Goal: Information Seeking & Learning: Understand process/instructions

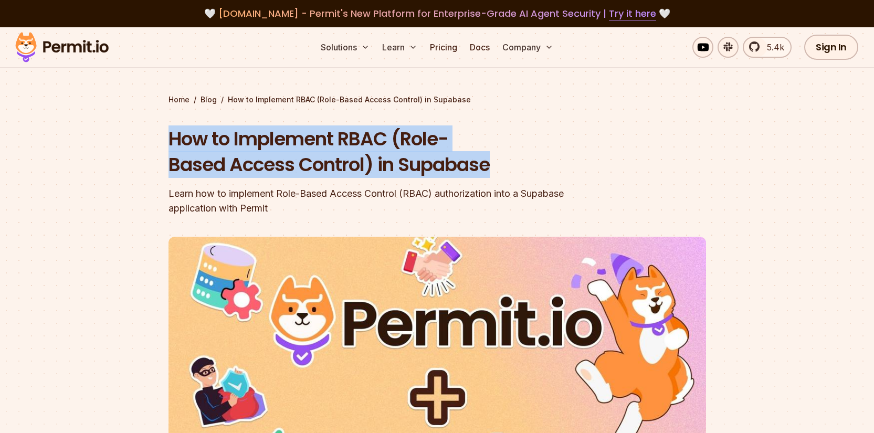
drag, startPoint x: 150, startPoint y: 138, endPoint x: 531, endPoint y: 158, distance: 381.7
click at [531, 159] on section "Home / Blog / How to Implement RBAC (Role-Based Access Control) in Supabase How…" at bounding box center [437, 323] width 874 height 593
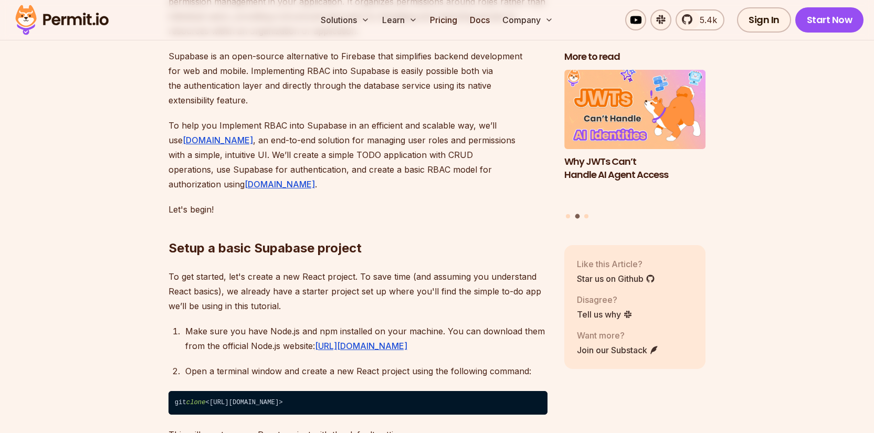
scroll to position [842, 0]
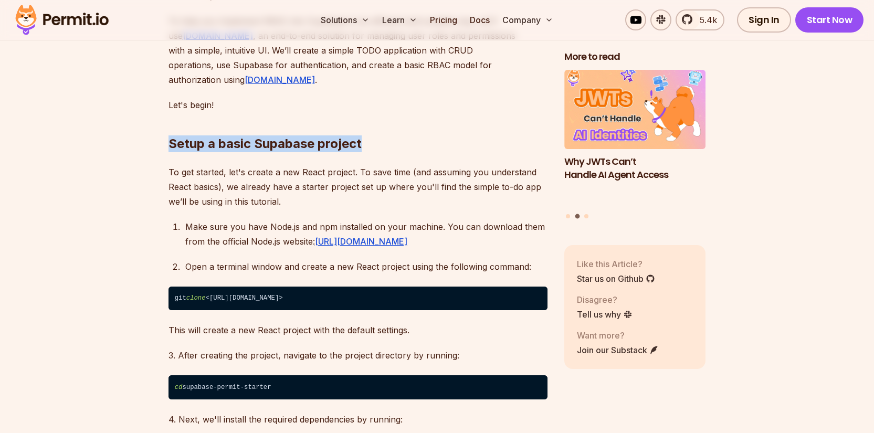
drag, startPoint x: 143, startPoint y: 127, endPoint x: 417, endPoint y: 123, distance: 274.6
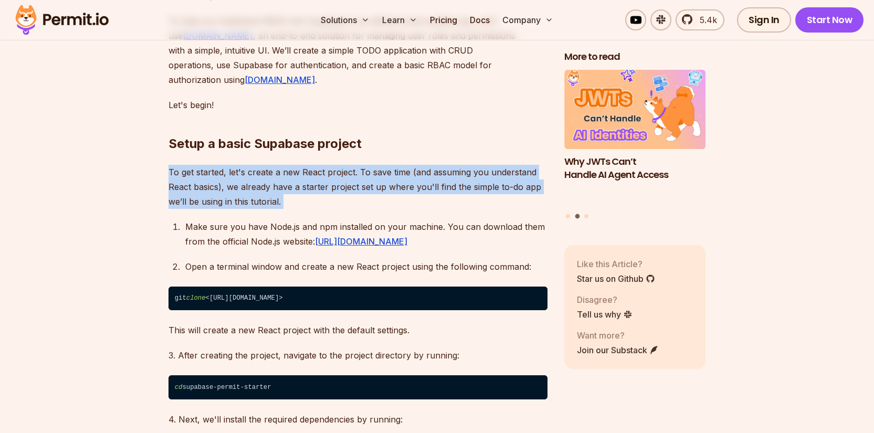
drag, startPoint x: 184, startPoint y: 172, endPoint x: 287, endPoint y: 192, distance: 104.9
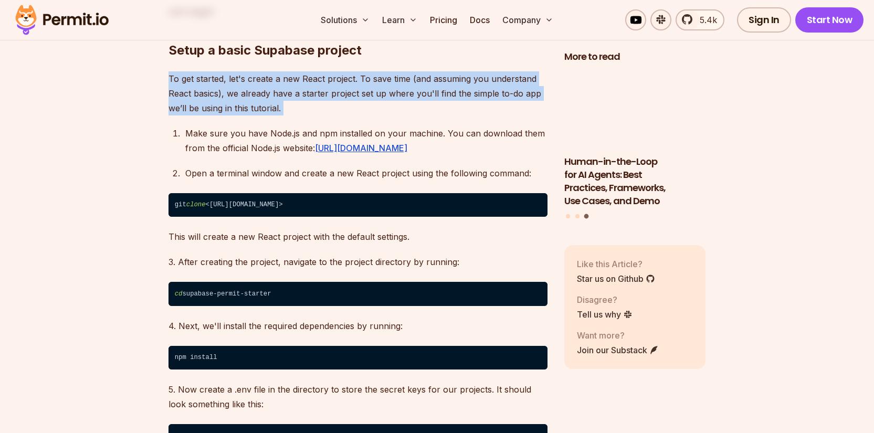
scroll to position [938, 0]
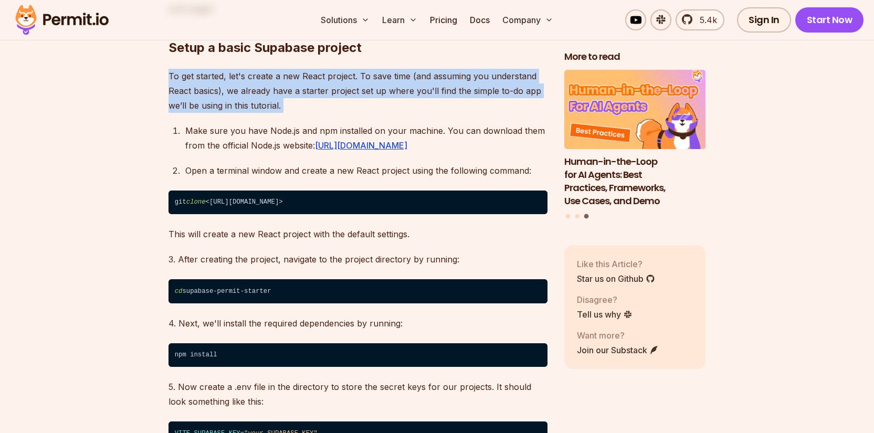
drag, startPoint x: 180, startPoint y: 111, endPoint x: 467, endPoint y: 137, distance: 288.4
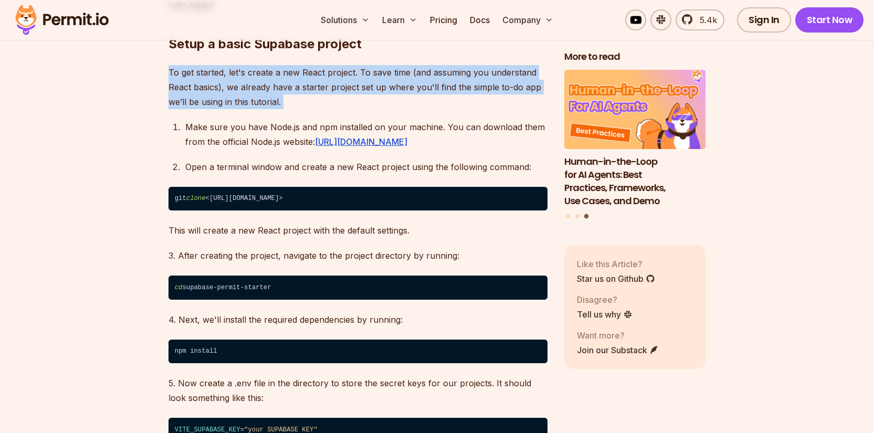
scroll to position [942, 0]
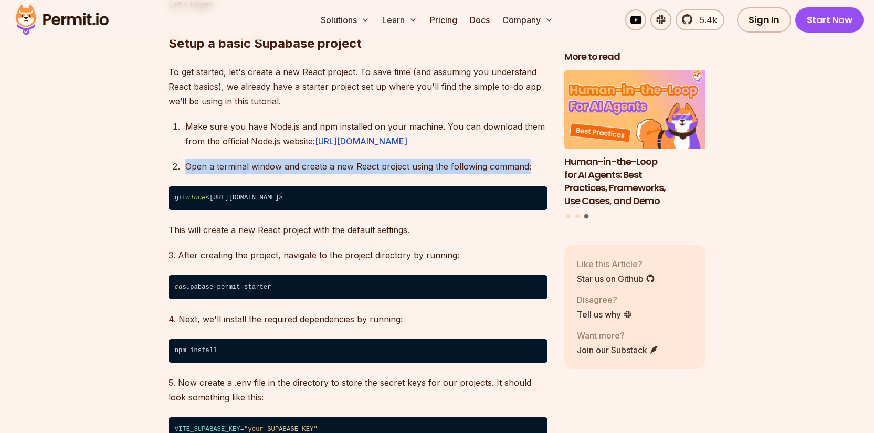
drag, startPoint x: 212, startPoint y: 149, endPoint x: 533, endPoint y: 150, distance: 321.3
click at [533, 159] on li "Open a terminal window and create a new React project using the following comma…" at bounding box center [364, 166] width 365 height 15
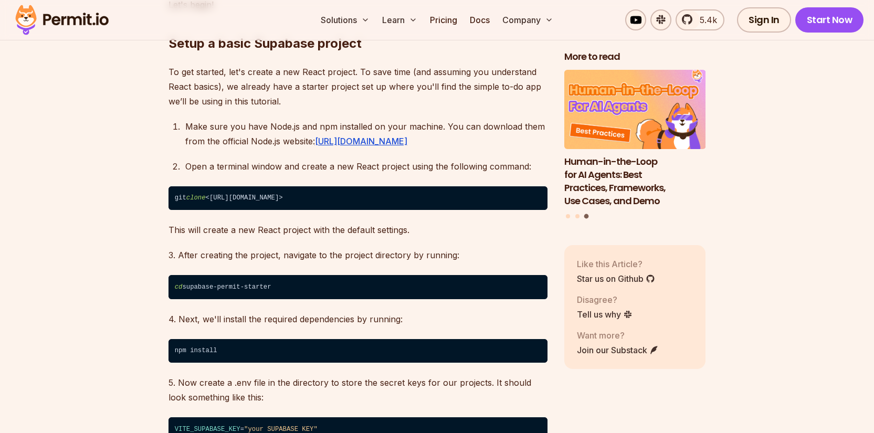
drag, startPoint x: 173, startPoint y: 179, endPoint x: 467, endPoint y: 173, distance: 294.1
click at [467, 186] on code "git clone <https://github.com/permitio/permit-supabase-example>" at bounding box center [358, 198] width 379 height 24
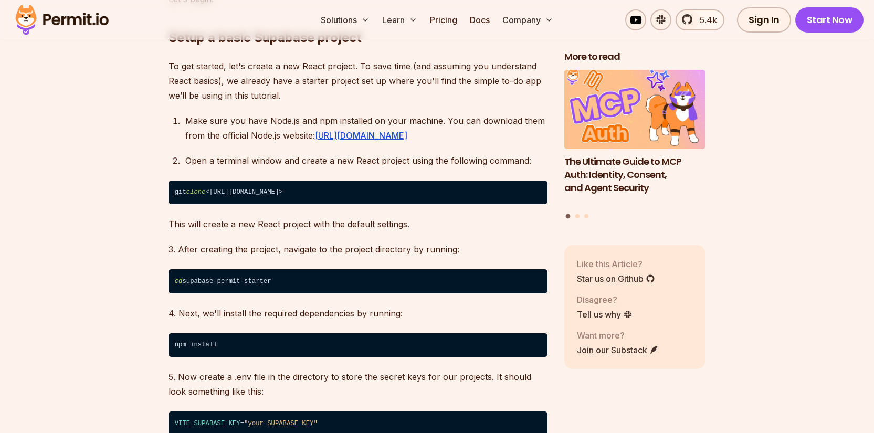
scroll to position [949, 0]
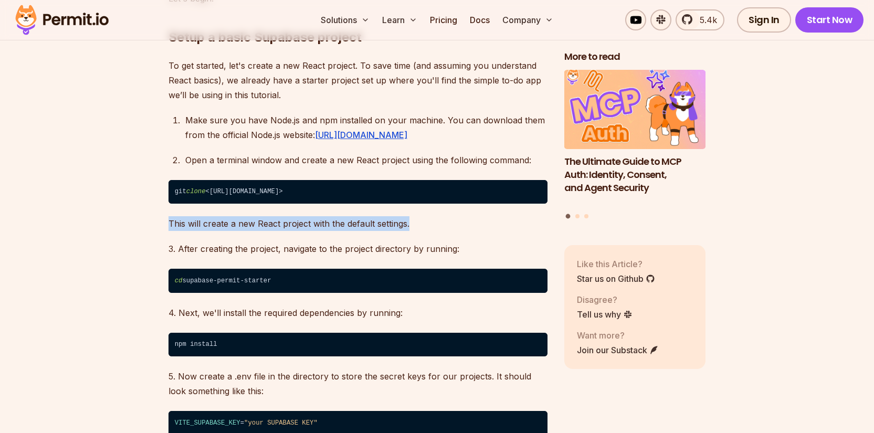
drag, startPoint x: 176, startPoint y: 204, endPoint x: 429, endPoint y: 202, distance: 253.6
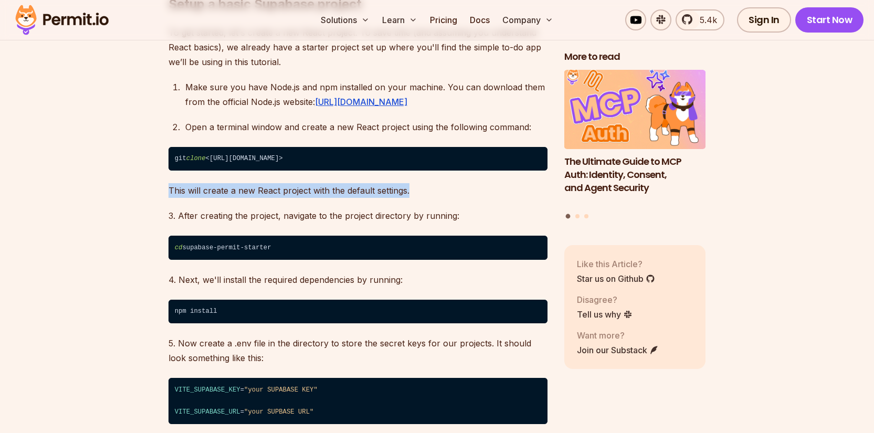
scroll to position [1006, 0]
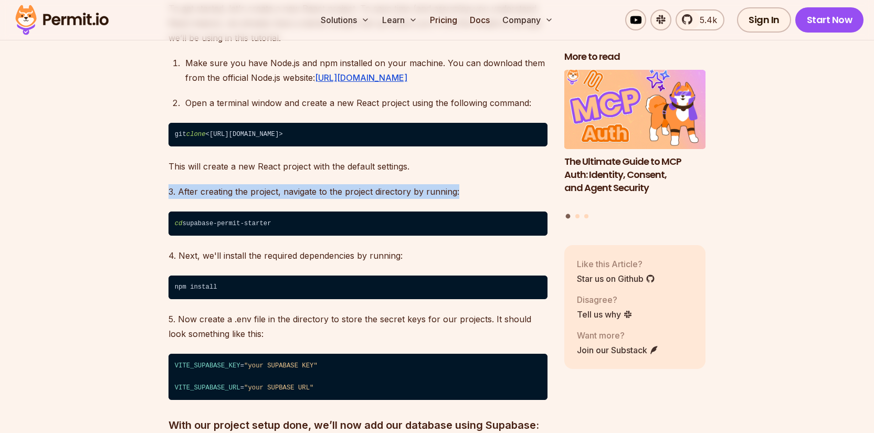
drag, startPoint x: 160, startPoint y: 174, endPoint x: 300, endPoint y: 187, distance: 140.7
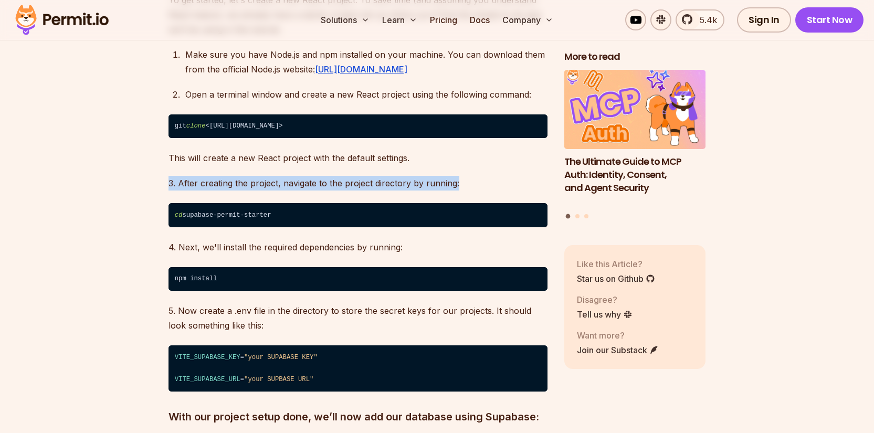
scroll to position [1030, 0]
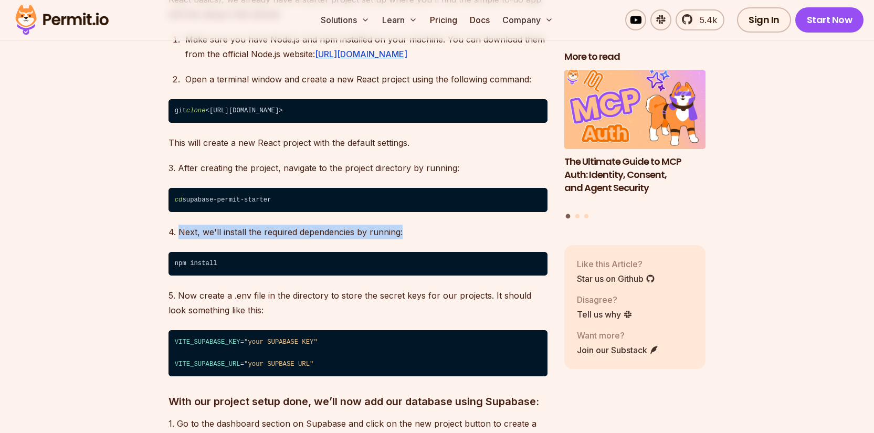
drag, startPoint x: 178, startPoint y: 215, endPoint x: 429, endPoint y: 215, distance: 251.5
click at [429, 225] on p "4. Next, we'll install the required dependencies by running:" at bounding box center [358, 232] width 379 height 15
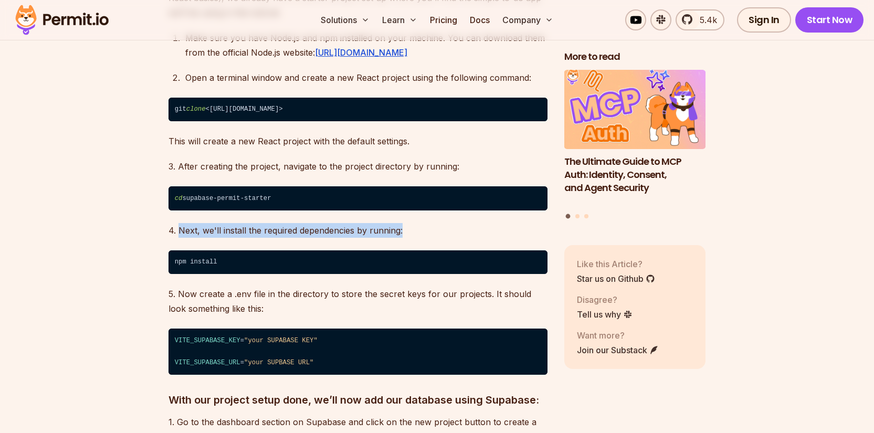
scroll to position [1032, 0]
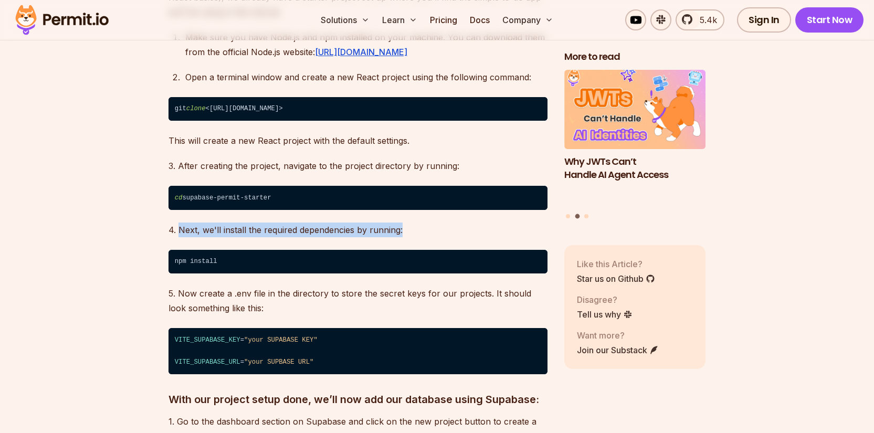
drag, startPoint x: 218, startPoint y: 93, endPoint x: 413, endPoint y: 92, distance: 194.8
click at [413, 97] on code "git clone <https://github.com/permitio/permit-supabase-example>" at bounding box center [358, 109] width 379 height 24
copy code "https://github.com/permitio/permit-supabase-example"
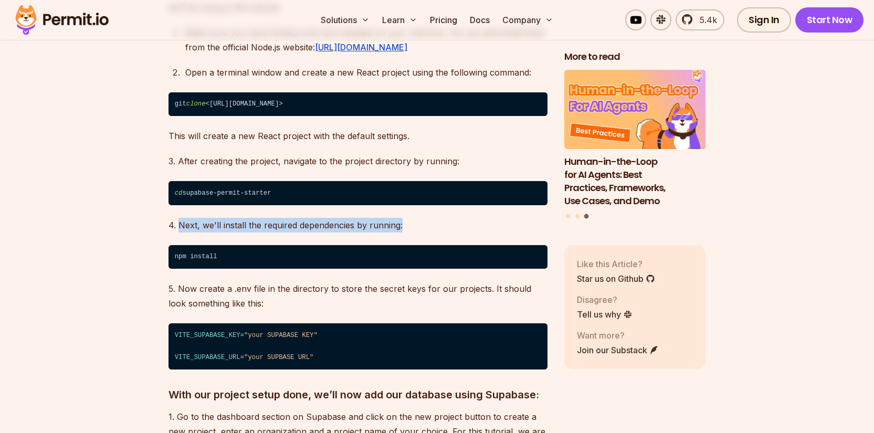
scroll to position [1038, 0]
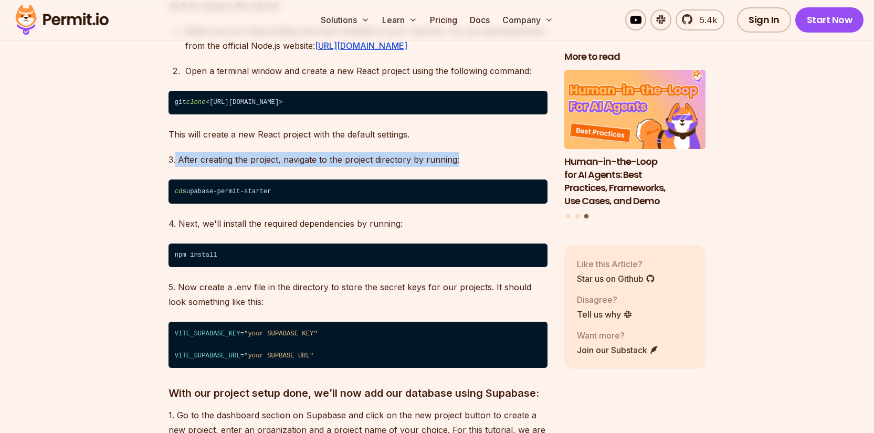
drag, startPoint x: 201, startPoint y: 147, endPoint x: 281, endPoint y: 185, distance: 88.3
drag, startPoint x: 201, startPoint y: 175, endPoint x: 258, endPoint y: 185, distance: 57.6
click at [253, 186] on code "cd supabase-permit-starter" at bounding box center [358, 192] width 379 height 24
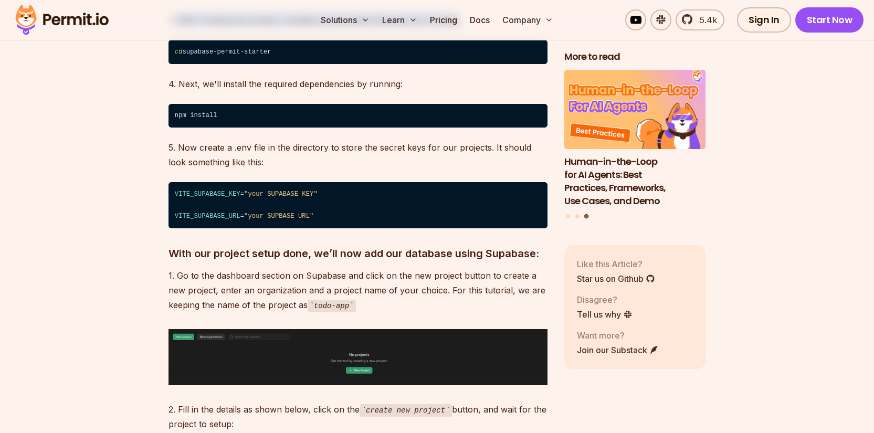
scroll to position [1203, 0]
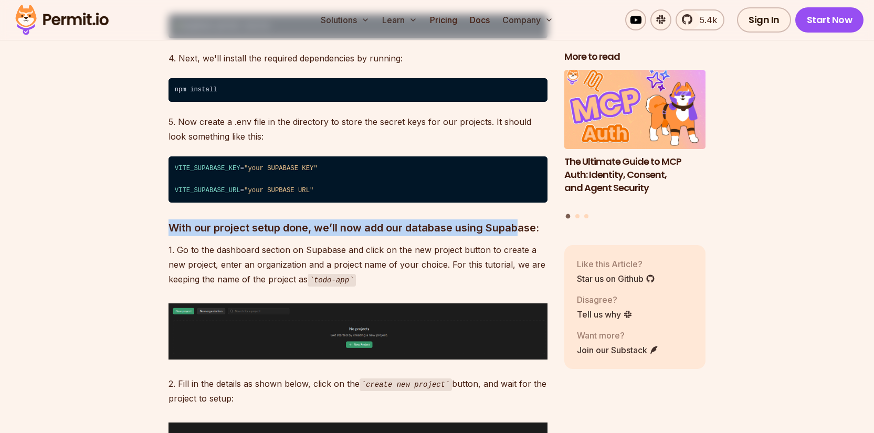
drag, startPoint x: 163, startPoint y: 208, endPoint x: 521, endPoint y: 213, distance: 358.1
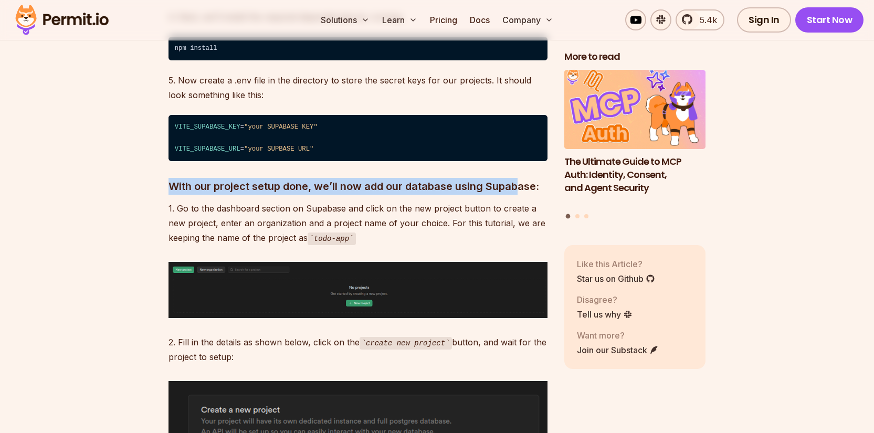
scroll to position [1247, 0]
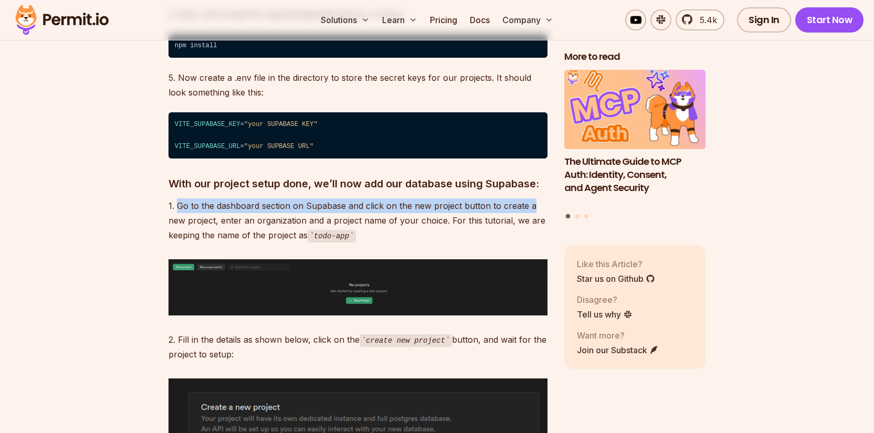
drag, startPoint x: 214, startPoint y: 188, endPoint x: 531, endPoint y: 189, distance: 317.6
click at [531, 198] on p "1. Go to the dashboard section on Supabase and click on the new project button …" at bounding box center [358, 220] width 379 height 45
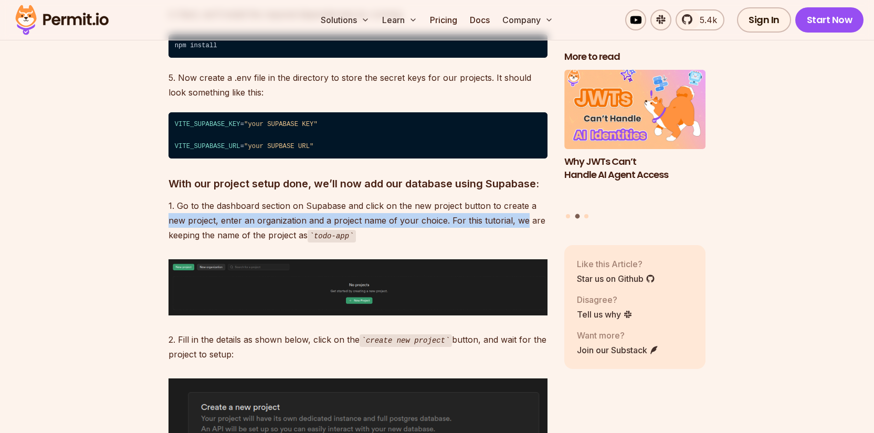
drag, startPoint x: 194, startPoint y: 204, endPoint x: 446, endPoint y: 205, distance: 252.0
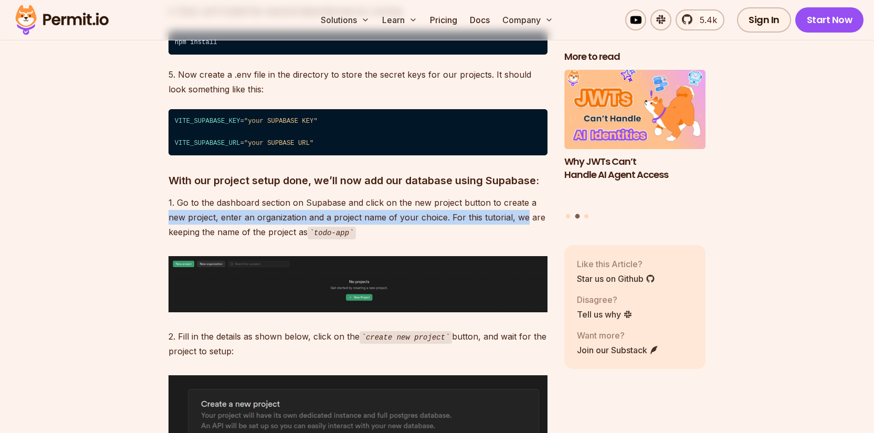
scroll to position [1252, 0]
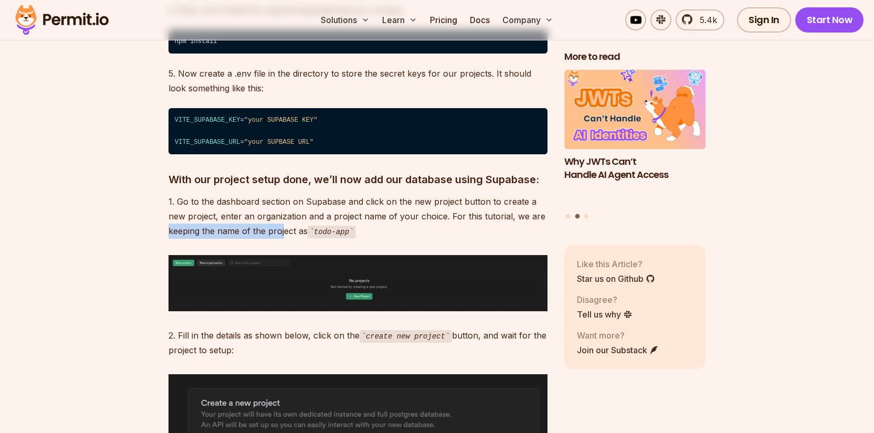
drag, startPoint x: 164, startPoint y: 213, endPoint x: 285, endPoint y: 209, distance: 120.3
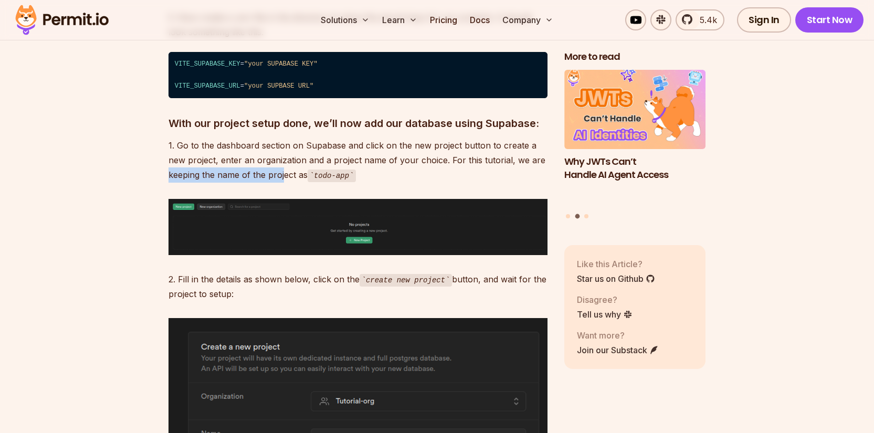
scroll to position [1335, 0]
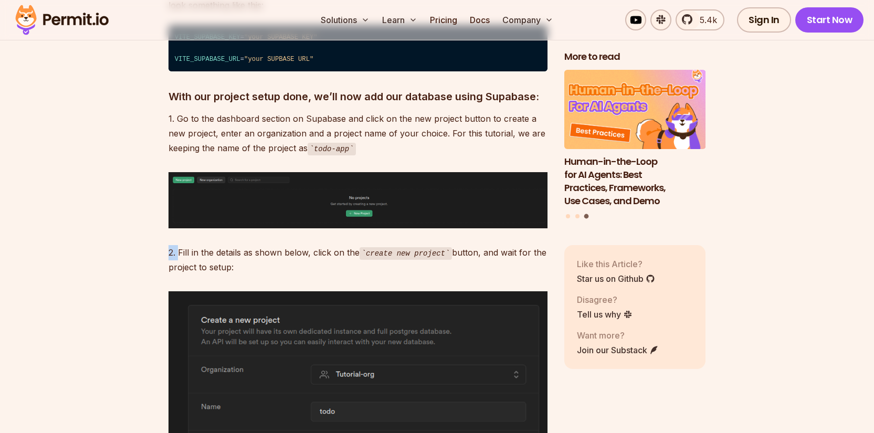
drag, startPoint x: 180, startPoint y: 235, endPoint x: 380, endPoint y: 271, distance: 202.9
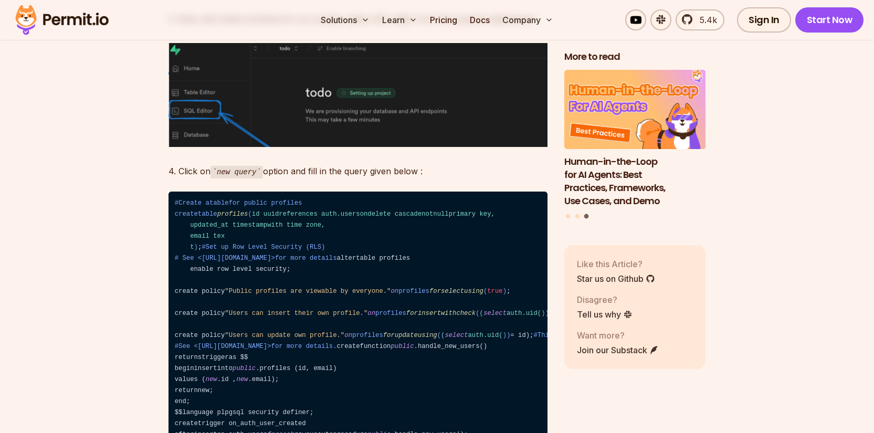
scroll to position [1942, 0]
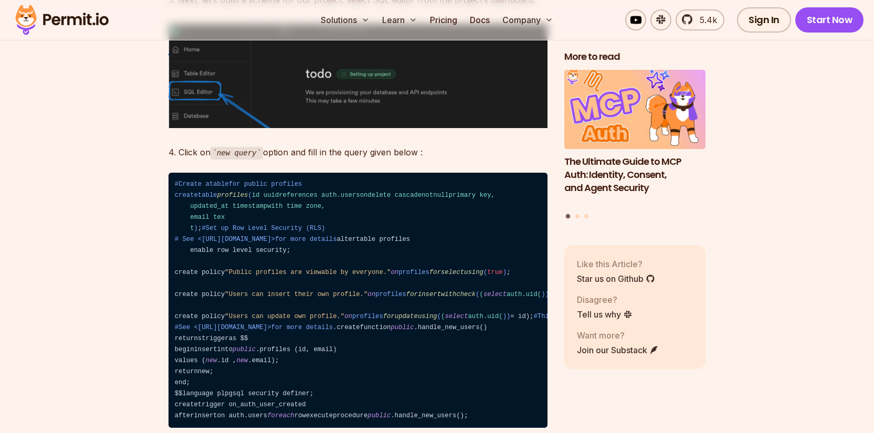
drag, startPoint x: 171, startPoint y: 135, endPoint x: 445, endPoint y: 133, distance: 273.5
click at [445, 145] on p "4. Click on new query option and fill in the query given below :" at bounding box center [358, 152] width 379 height 15
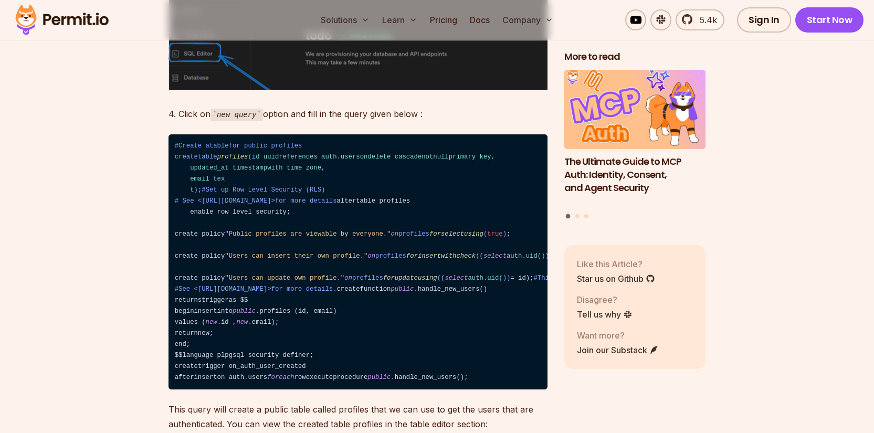
scroll to position [1985, 0]
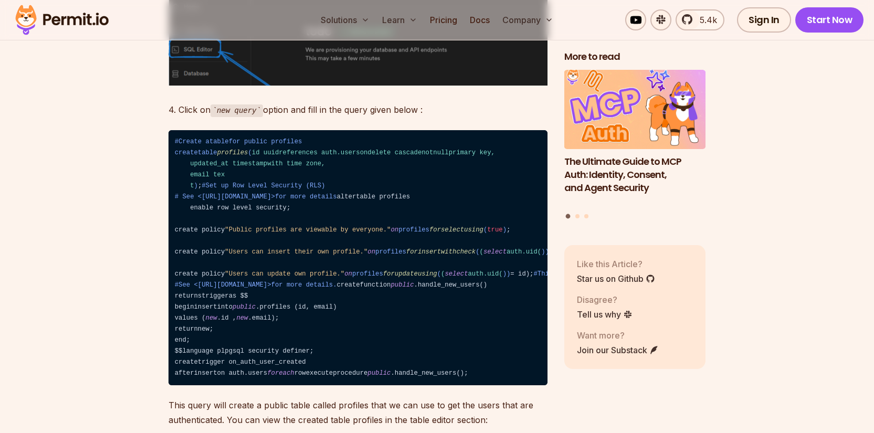
drag, startPoint x: 191, startPoint y: 135, endPoint x: 286, endPoint y: 177, distance: 103.2
click at [283, 179] on code "#Create atablefor public profiles createtable profiles ( id uuidreferences auth…" at bounding box center [358, 258] width 379 height 256
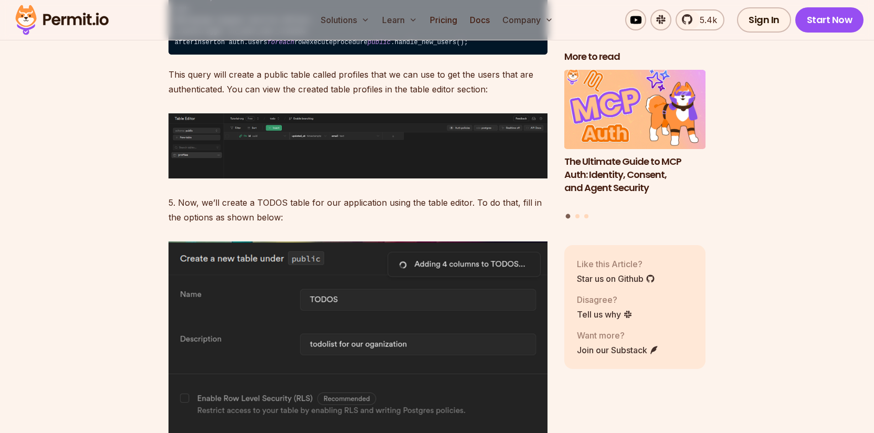
scroll to position [2331, 0]
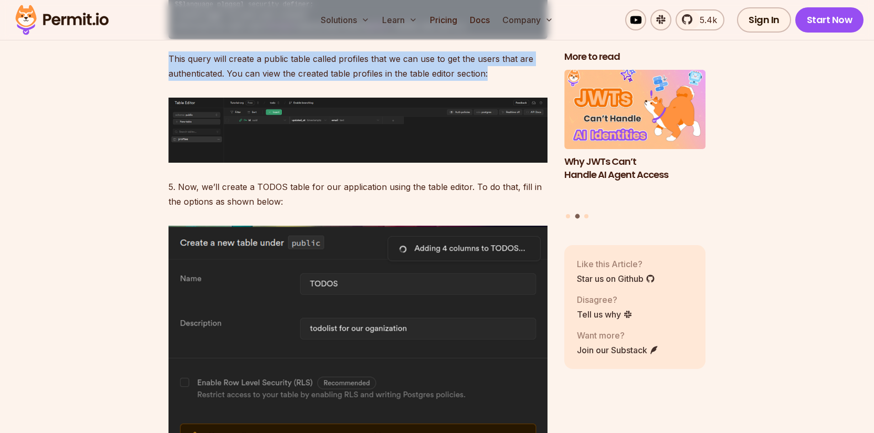
drag, startPoint x: 158, startPoint y: 196, endPoint x: 501, endPoint y: 201, distance: 342.9
click at [353, 162] on img at bounding box center [358, 130] width 379 height 65
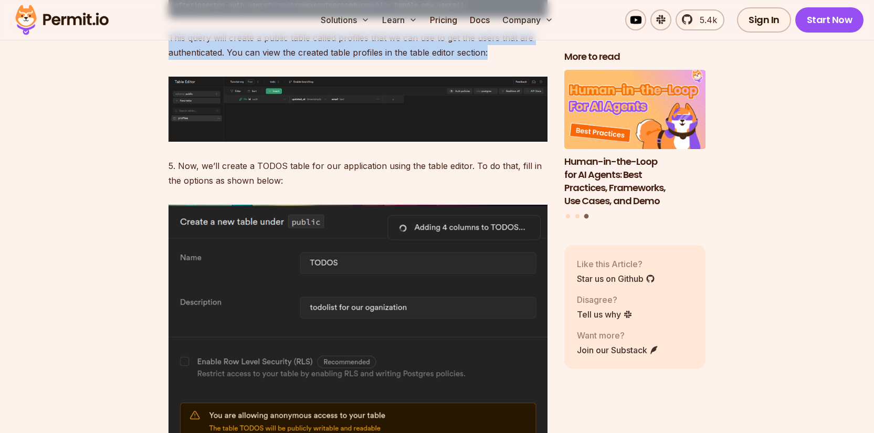
scroll to position [2373, 0]
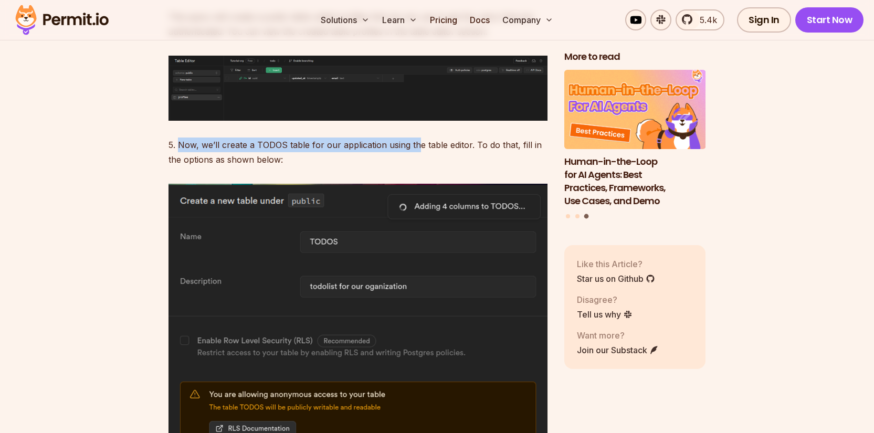
drag, startPoint x: 200, startPoint y: 279, endPoint x: 412, endPoint y: 265, distance: 212.1
click at [414, 167] on p "5. Now, we’ll create a TODOS table for our application using the table editor. …" at bounding box center [358, 152] width 379 height 29
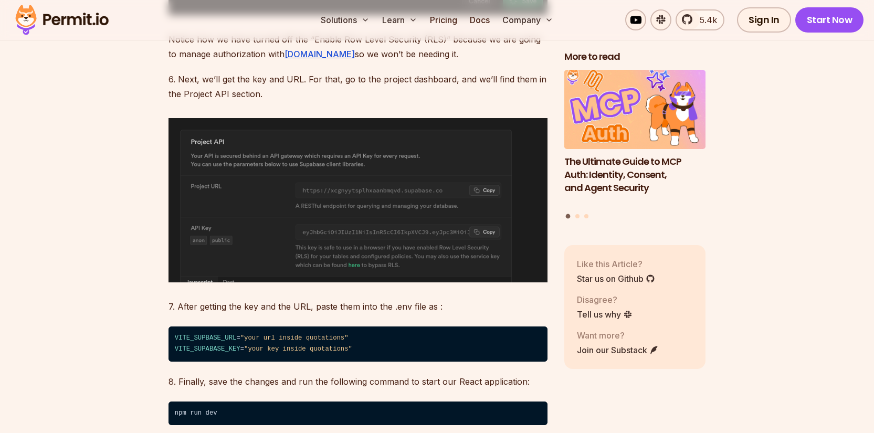
scroll to position [3095, 0]
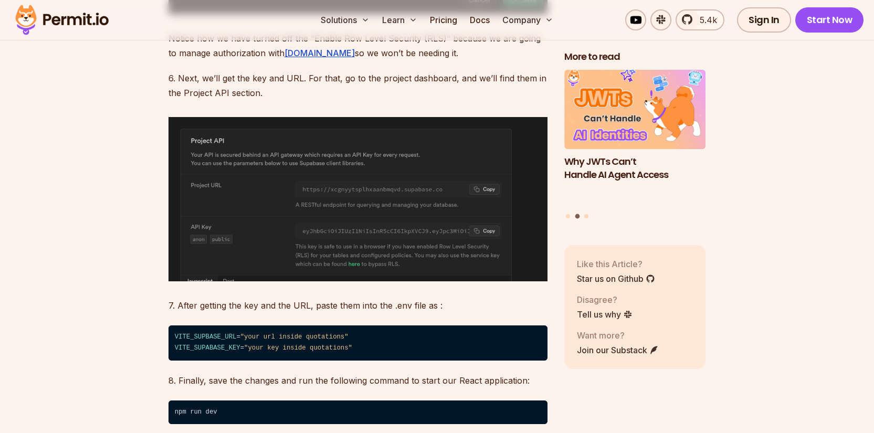
drag, startPoint x: 164, startPoint y: 167, endPoint x: 436, endPoint y: 187, distance: 273.3
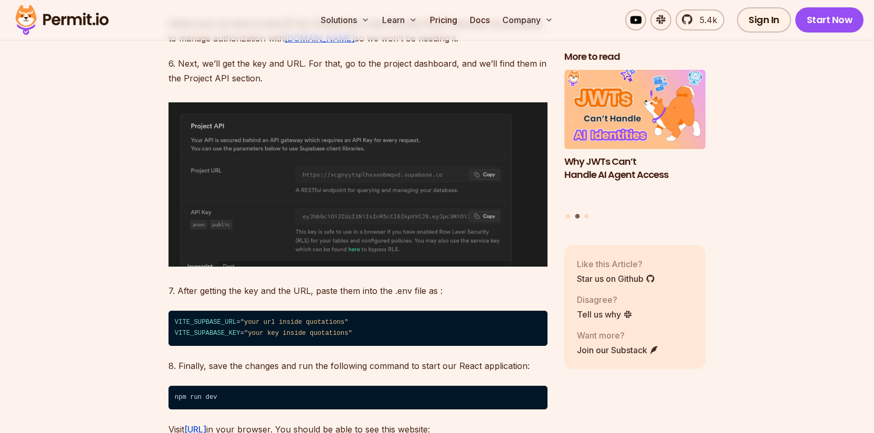
scroll to position [3111, 0]
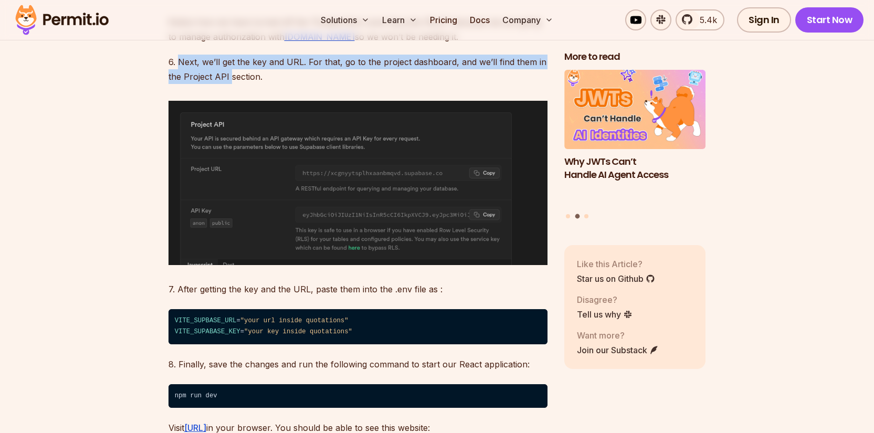
drag, startPoint x: 180, startPoint y: 196, endPoint x: 272, endPoint y: 209, distance: 93.9
click at [232, 84] on p "6. Next, we’ll get the key and URL. For that, go to the project dashboard, and …" at bounding box center [358, 69] width 379 height 29
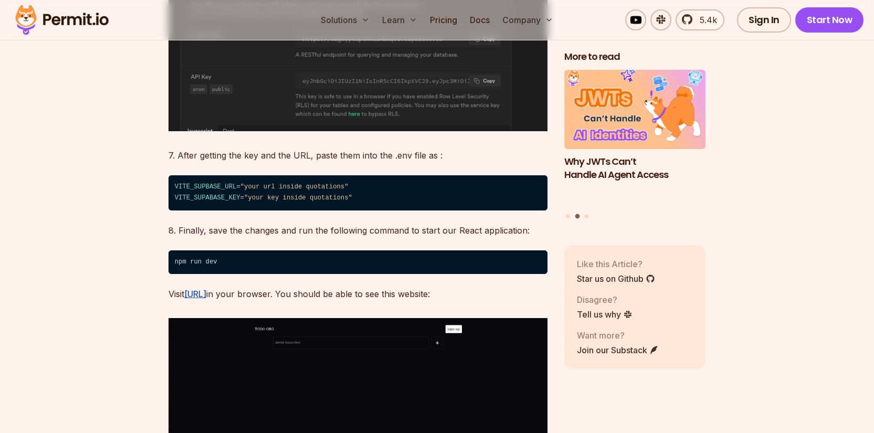
scroll to position [3353, 0]
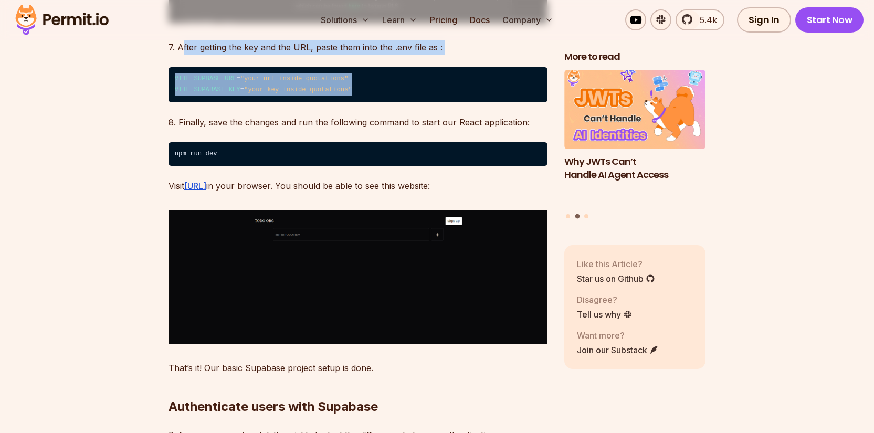
drag, startPoint x: 197, startPoint y: 196, endPoint x: 343, endPoint y: 203, distance: 146.1
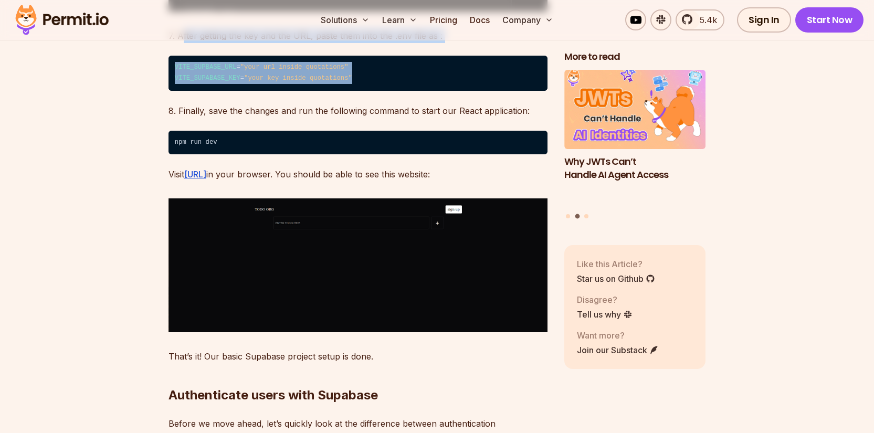
scroll to position [3367, 0]
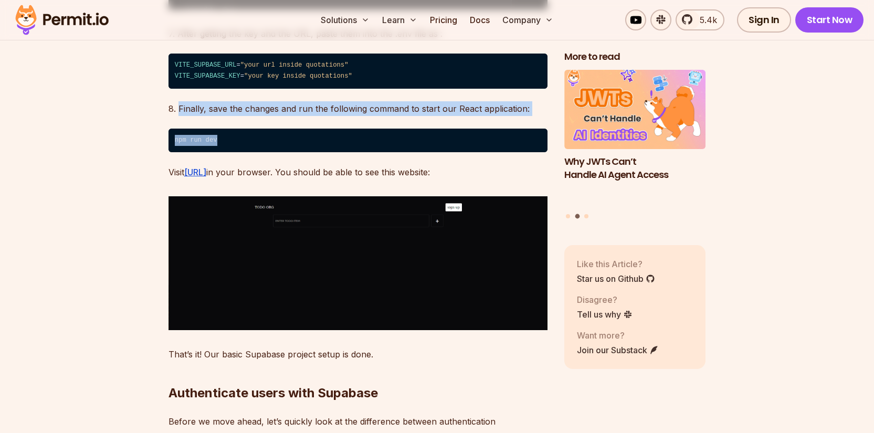
drag, startPoint x: 177, startPoint y: 238, endPoint x: 240, endPoint y: 269, distance: 70.0
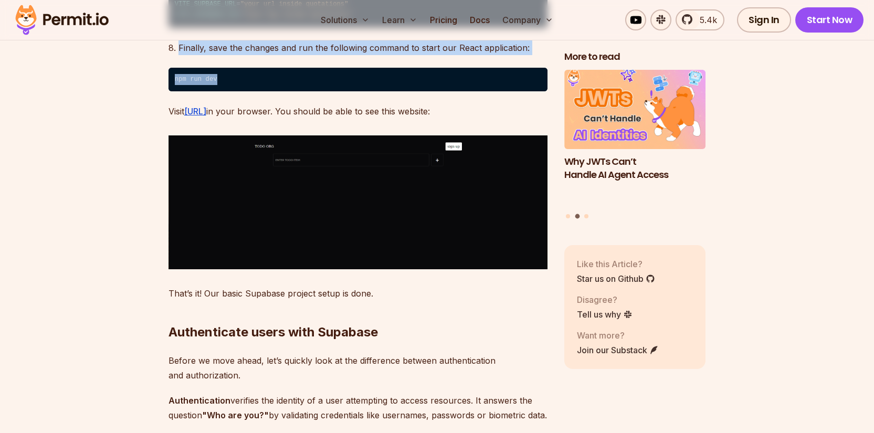
scroll to position [3448, 0]
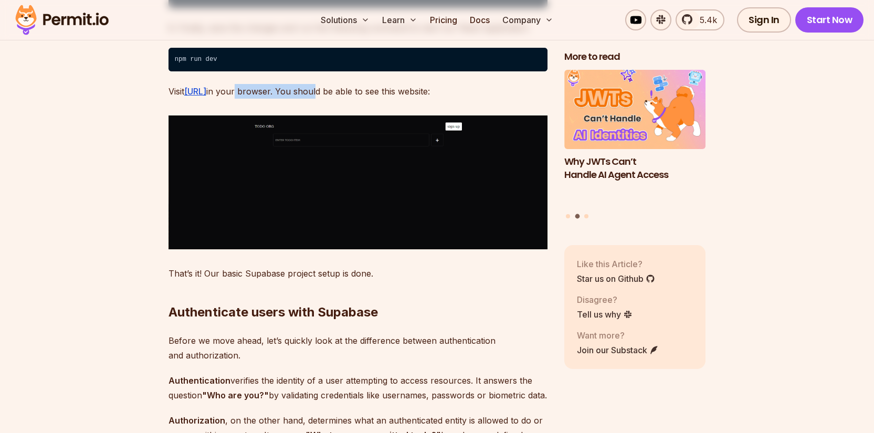
drag, startPoint x: 373, startPoint y: 224, endPoint x: 379, endPoint y: 226, distance: 6.1
click at [379, 99] on p "Visit http://localhost:5173/ in your browser. You should be able to see this we…" at bounding box center [358, 91] width 379 height 15
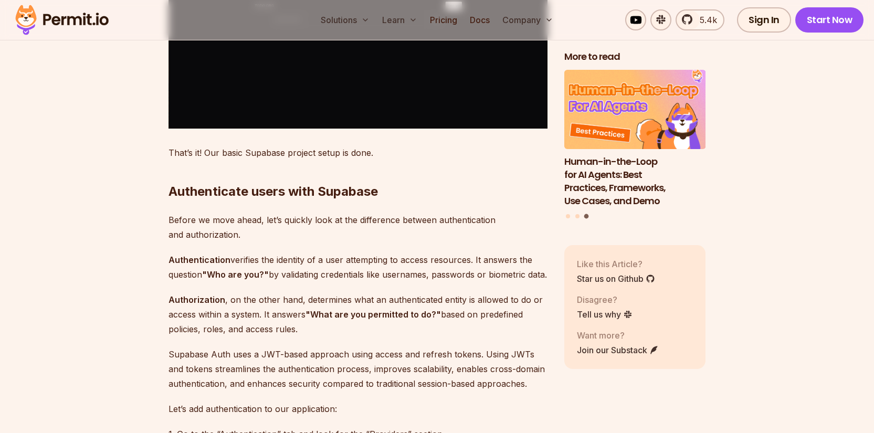
scroll to position [3708, 0]
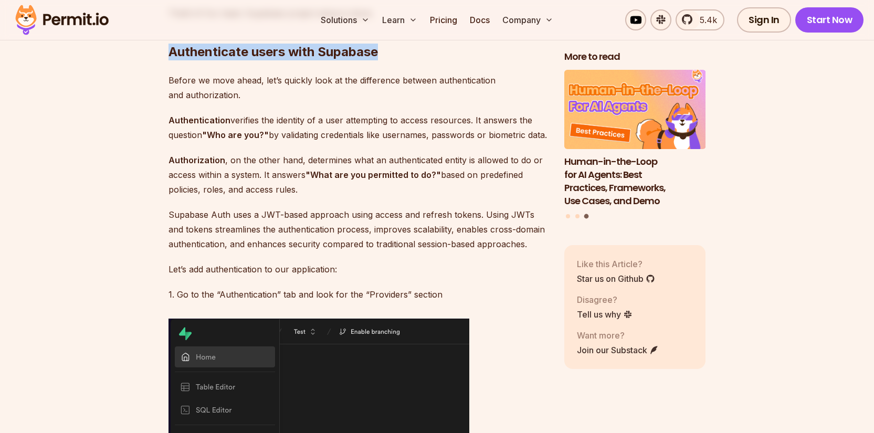
drag, startPoint x: 178, startPoint y: 181, endPoint x: 402, endPoint y: 193, distance: 224.0
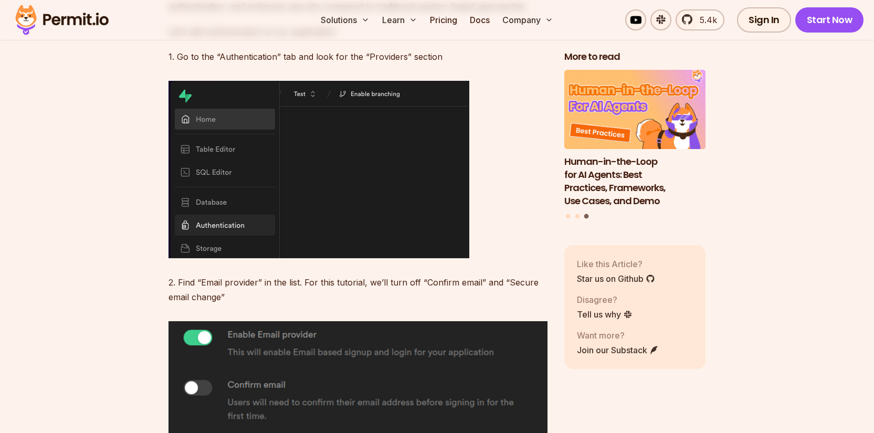
scroll to position [3989, 0]
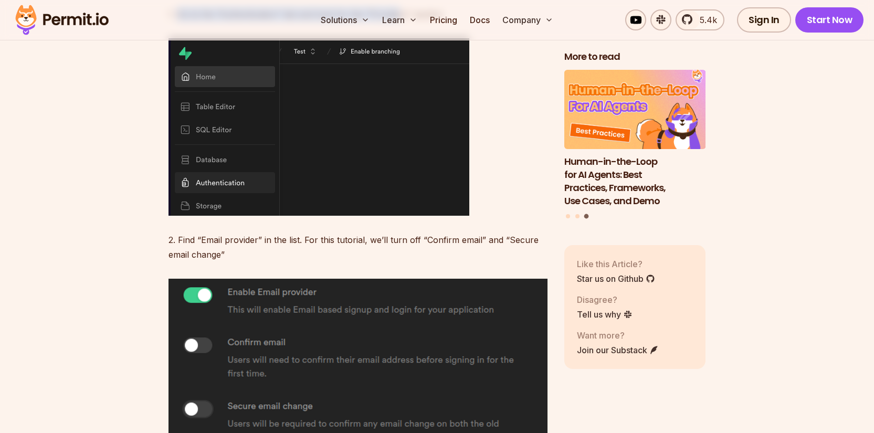
drag, startPoint x: 230, startPoint y: 165, endPoint x: 482, endPoint y: 139, distance: 252.8
click at [400, 22] on p "1. Go to the “Authentication” tab and look for the “Providers” section" at bounding box center [358, 14] width 379 height 15
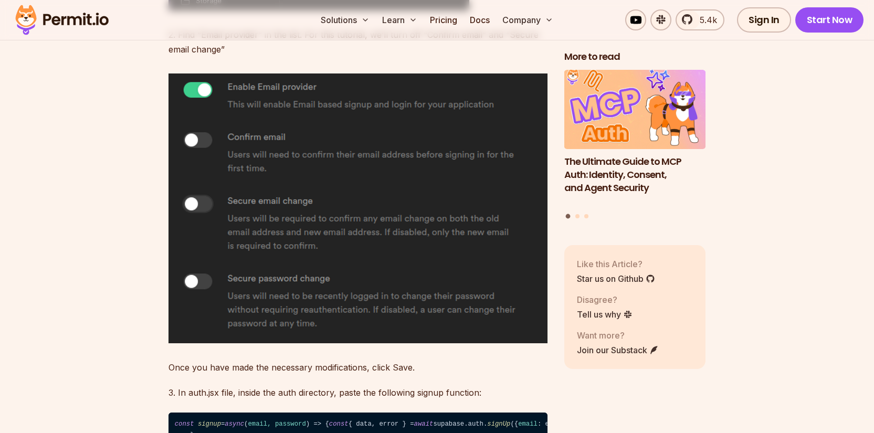
scroll to position [4211, 0]
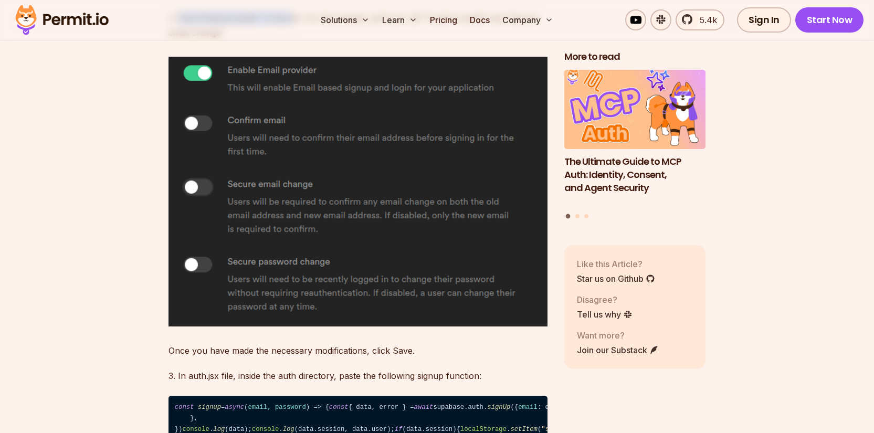
drag, startPoint x: 179, startPoint y: 167, endPoint x: 293, endPoint y: 166, distance: 115.0
click at [293, 40] on p "2. Find “Email provider” in the list. For this tutorial, we’ll turn off “Confir…" at bounding box center [358, 25] width 379 height 29
drag, startPoint x: 301, startPoint y: 166, endPoint x: 377, endPoint y: 162, distance: 76.2
click at [377, 40] on p "2. Find “Email provider” in the list. For this tutorial, we’ll turn off “Confir…" at bounding box center [358, 25] width 379 height 29
drag, startPoint x: 405, startPoint y: 166, endPoint x: 460, endPoint y: 168, distance: 55.1
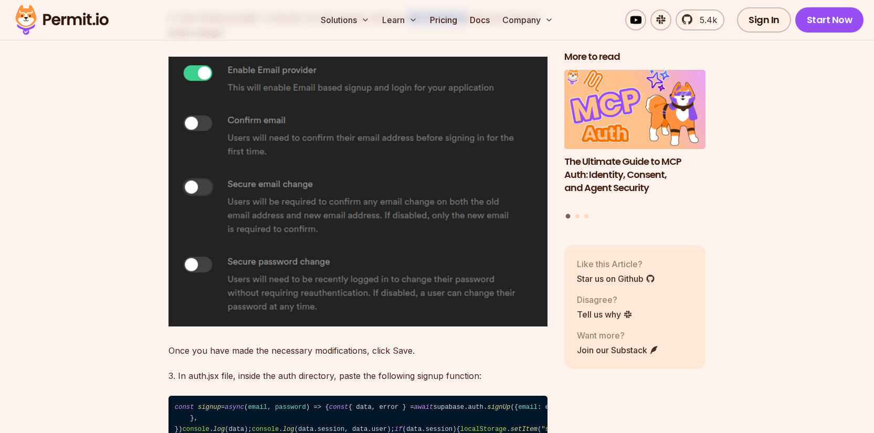
click at [461, 40] on p "2. Find “Email provider” in the list. For this tutorial, we’ll turn off “Confir…" at bounding box center [358, 25] width 379 height 29
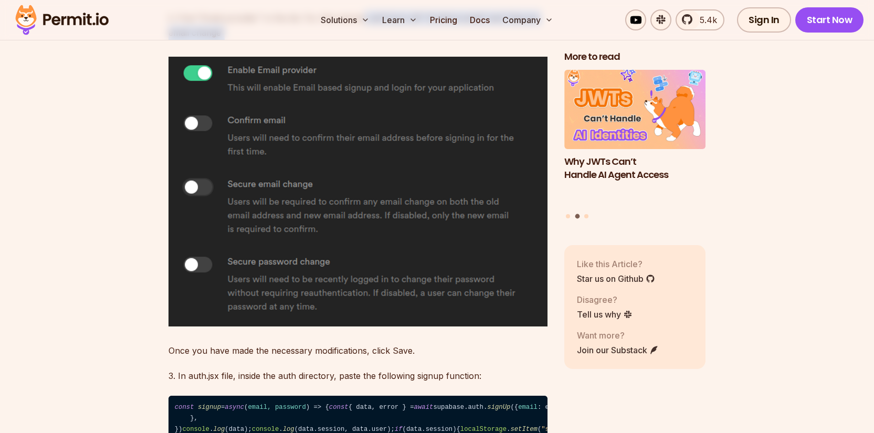
drag, startPoint x: 364, startPoint y: 167, endPoint x: 309, endPoint y: 181, distance: 56.8
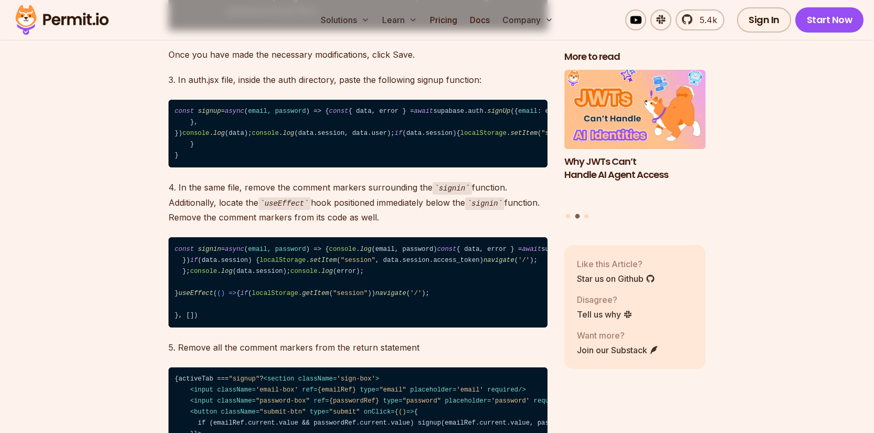
scroll to position [4519, 0]
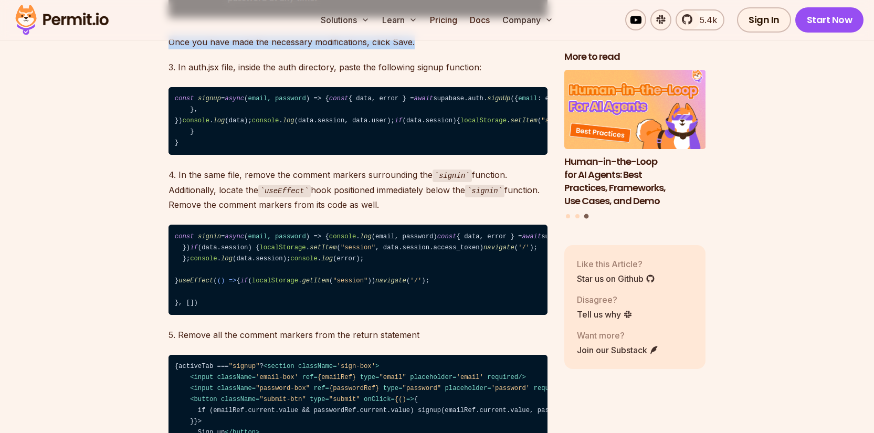
drag, startPoint x: 165, startPoint y: 193, endPoint x: 436, endPoint y: 191, distance: 270.9
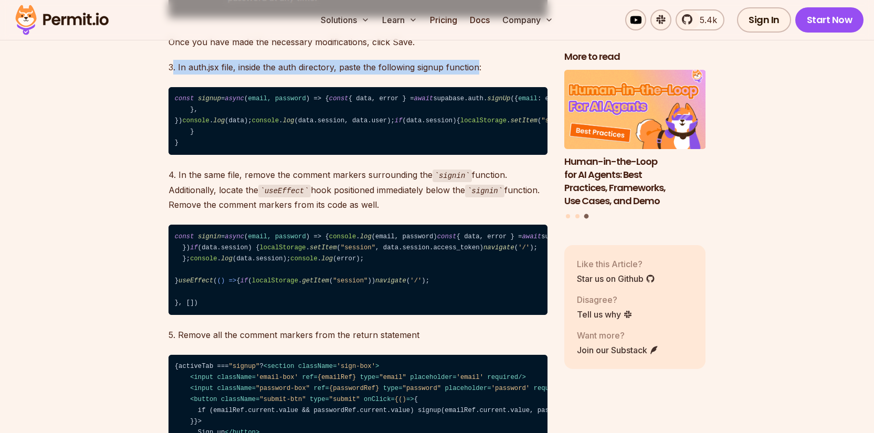
drag, startPoint x: 172, startPoint y: 215, endPoint x: 478, endPoint y: 214, distance: 306.1
click at [478, 75] on p "3. In auth.jsx file, inside the auth directory, paste the following signup func…" at bounding box center [358, 67] width 379 height 15
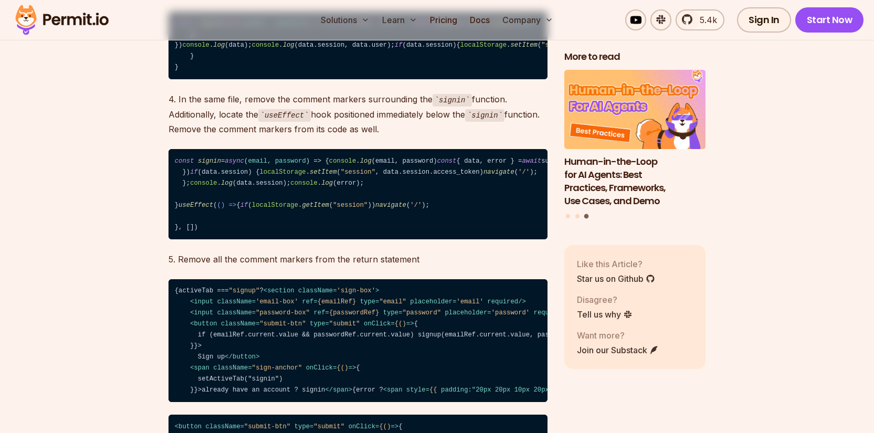
scroll to position [4608, 0]
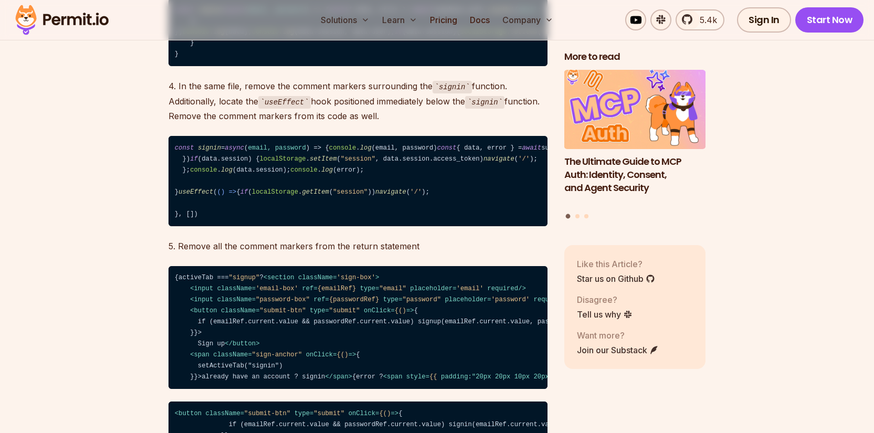
drag, startPoint x: 176, startPoint y: 163, endPoint x: 254, endPoint y: 249, distance: 116.0
click at [254, 67] on code "const signup = async ( email, password ) => { const { data, error } = await sup…" at bounding box center [358, 32] width 379 height 68
click at [451, 67] on code "const signup = async ( email, password ) => { const { data, error } = await sup…" at bounding box center [358, 32] width 379 height 68
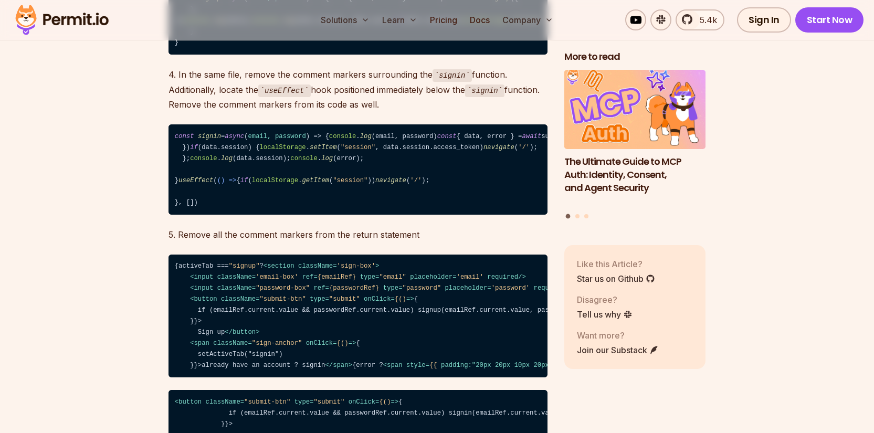
scroll to position [4621, 0]
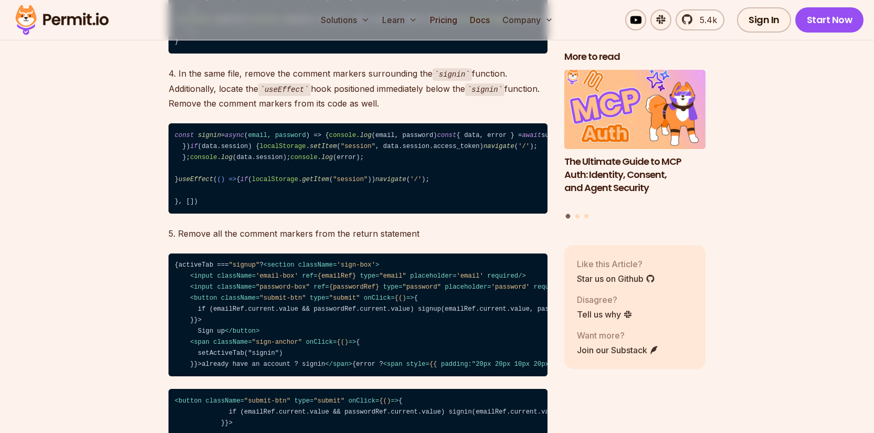
drag, startPoint x: 236, startPoint y: 202, endPoint x: 280, endPoint y: 202, distance: 44.1
click at [280, 54] on code "const signup = async ( email, password ) => { const { data, error } = await sup…" at bounding box center [358, 20] width 379 height 68
drag, startPoint x: 282, startPoint y: 202, endPoint x: 405, endPoint y: 200, distance: 122.9
click at [405, 54] on code "const signup = async ( email, password ) => { const { data, error } = await sup…" at bounding box center [358, 20] width 379 height 68
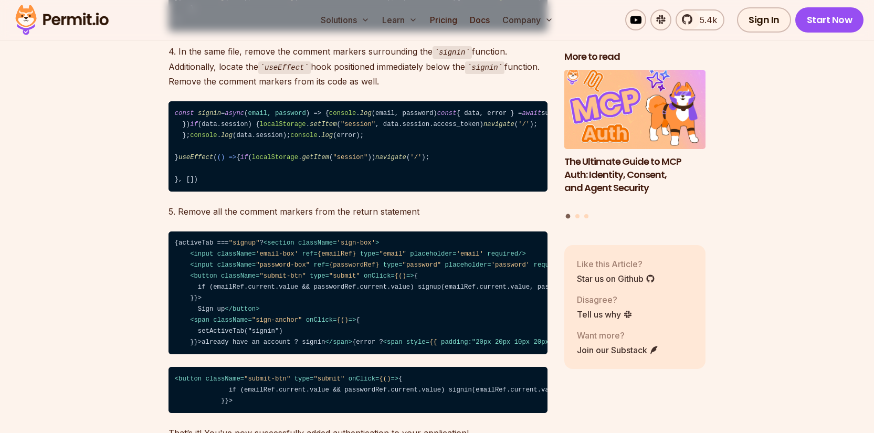
scroll to position [4648, 0]
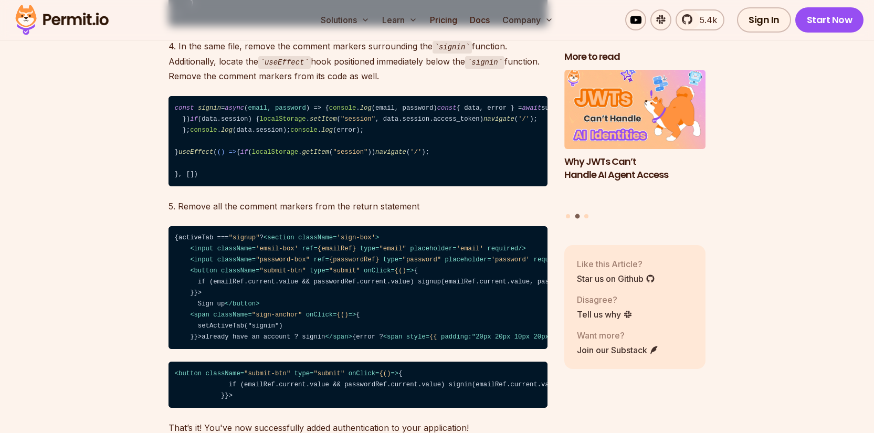
drag, startPoint x: 172, startPoint y: 220, endPoint x: 385, endPoint y: 222, distance: 213.7
drag, startPoint x: 196, startPoint y: 243, endPoint x: 223, endPoint y: 286, distance: 51.1
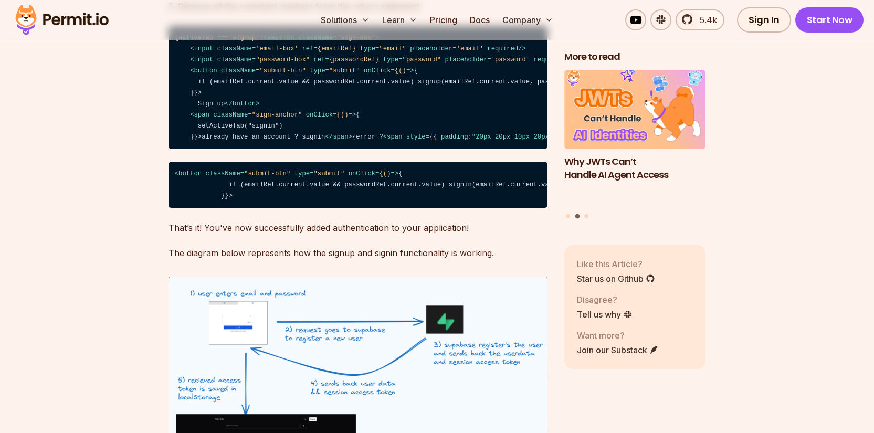
scroll to position [4863, 0]
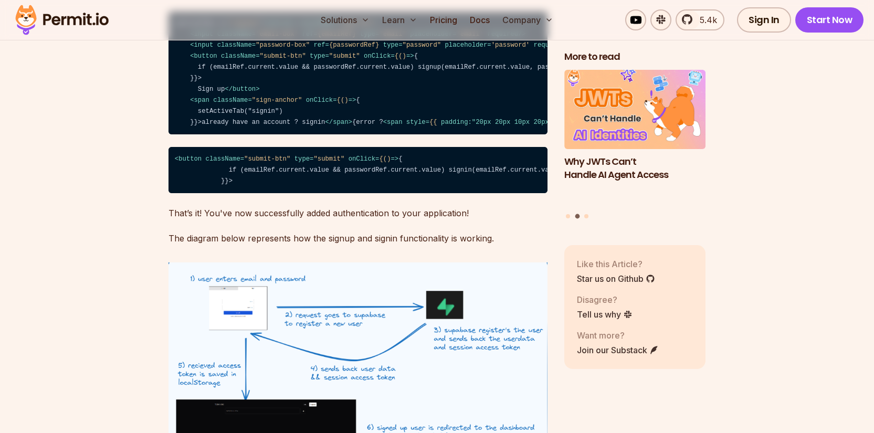
drag, startPoint x: 192, startPoint y: 175, endPoint x: 339, endPoint y: 185, distance: 147.3
drag, startPoint x: 189, startPoint y: 197, endPoint x: 280, endPoint y: 223, distance: 94.3
drag, startPoint x: 176, startPoint y: 218, endPoint x: 228, endPoint y: 255, distance: 62.9
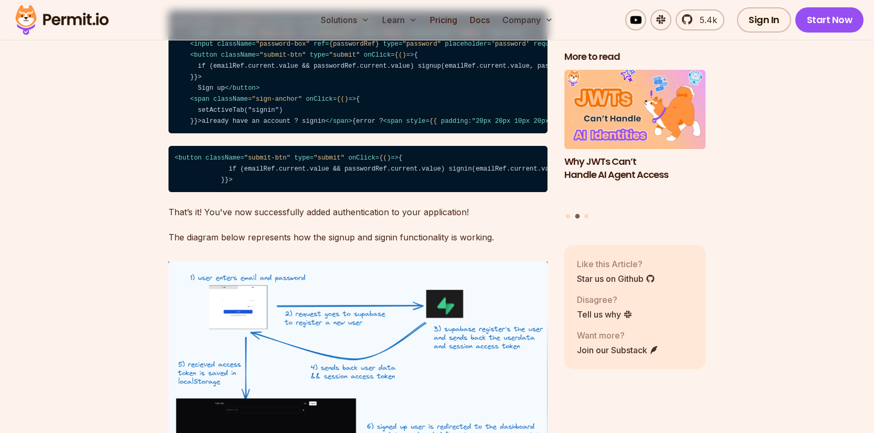
scroll to position [4889, 0]
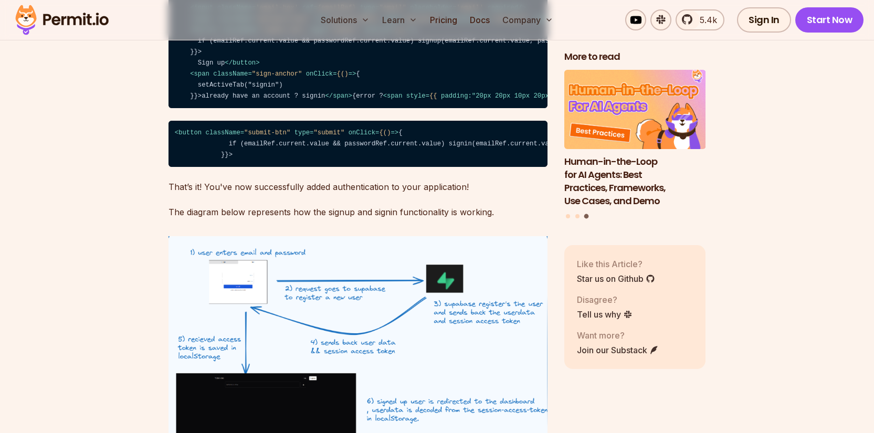
drag, startPoint x: 178, startPoint y: 245, endPoint x: 208, endPoint y: 291, distance: 55.8
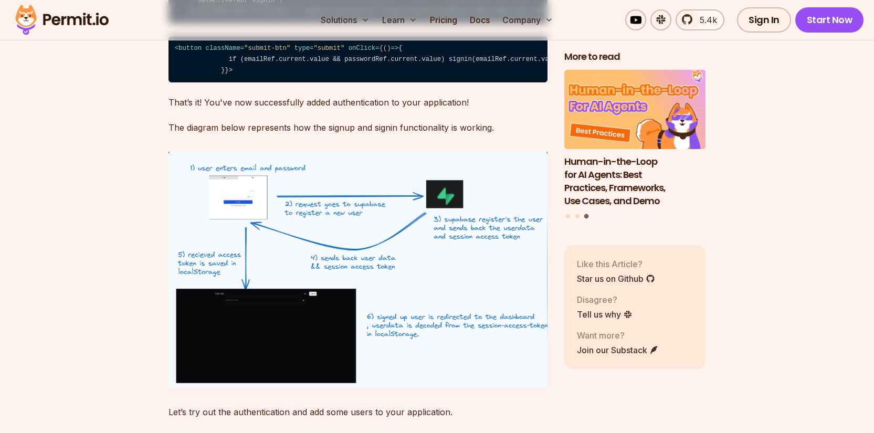
scroll to position [4978, 0]
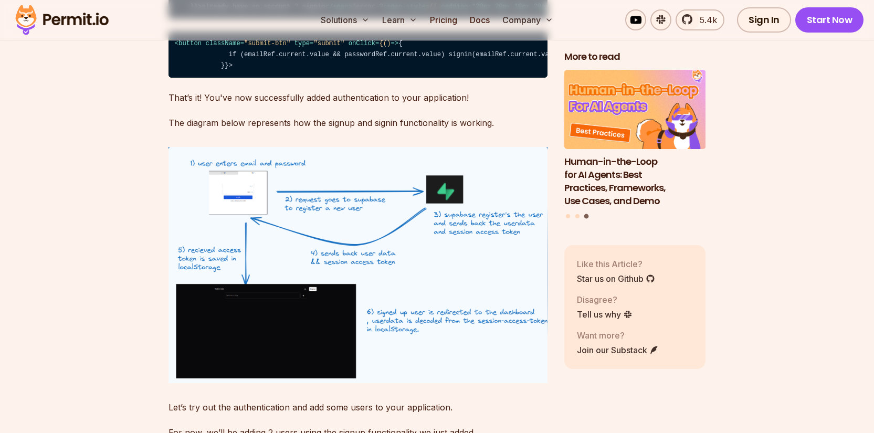
drag, startPoint x: 189, startPoint y: 279, endPoint x: 314, endPoint y: 242, distance: 130.5
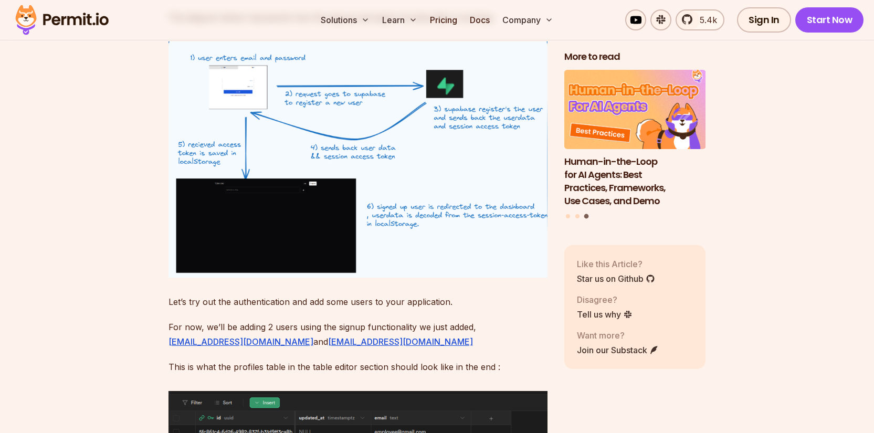
scroll to position [5097, 0]
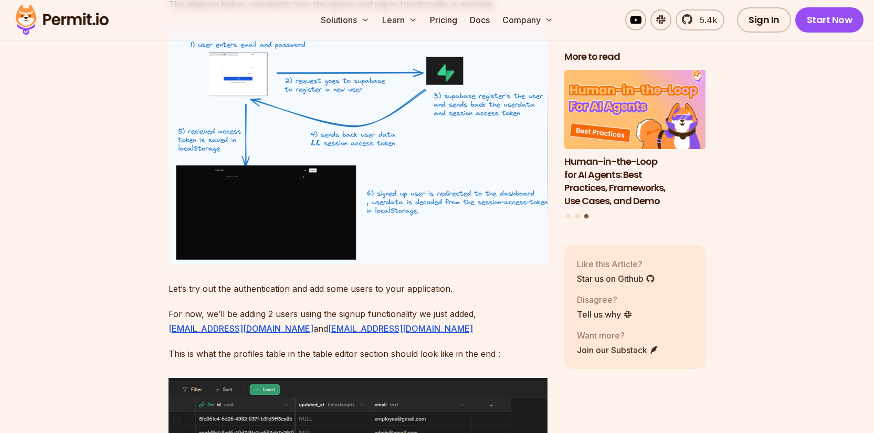
drag, startPoint x: 182, startPoint y: 235, endPoint x: 412, endPoint y: 220, distance: 231.0
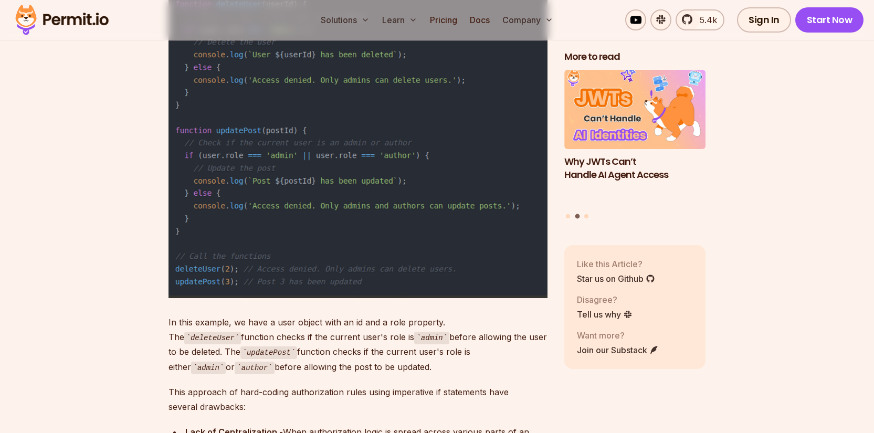
scroll to position [5745, 0]
drag, startPoint x: 168, startPoint y: 204, endPoint x: 467, endPoint y: 198, distance: 298.8
drag, startPoint x: 159, startPoint y: 242, endPoint x: 487, endPoint y: 241, distance: 328.1
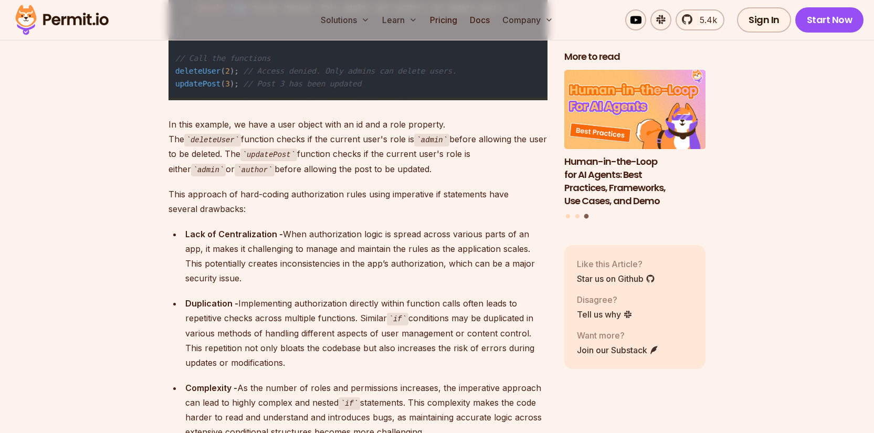
scroll to position [5971, 0]
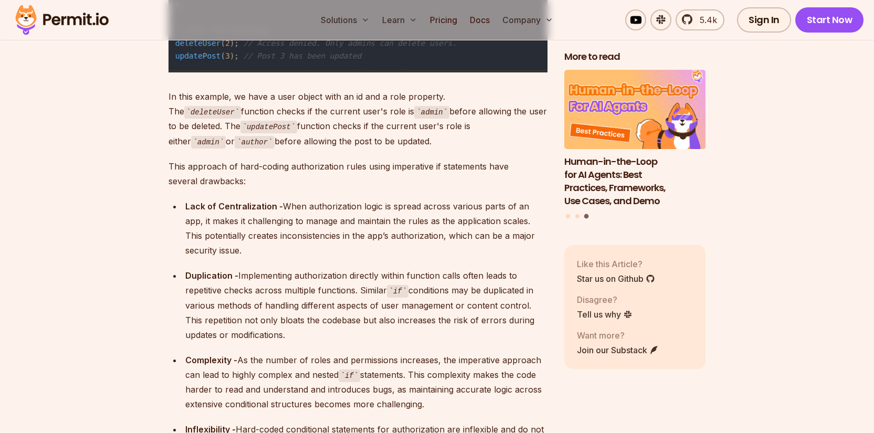
drag, startPoint x: 166, startPoint y: 167, endPoint x: 434, endPoint y: 161, distance: 267.8
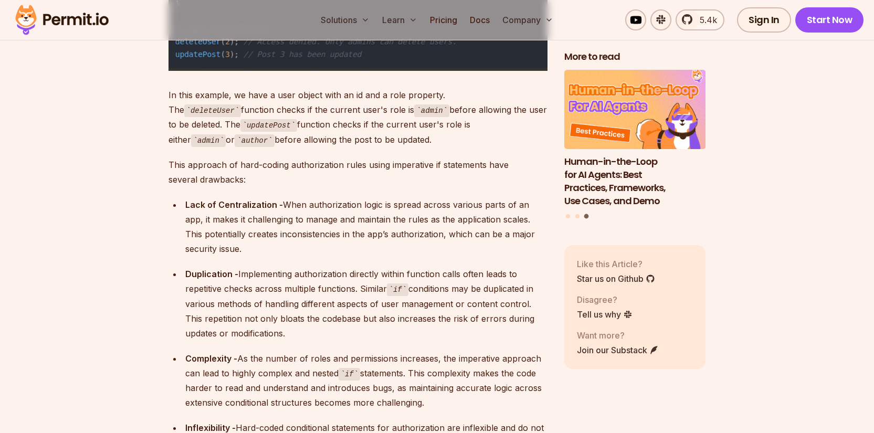
scroll to position [5973, 0]
drag, startPoint x: 196, startPoint y: 199, endPoint x: 237, endPoint y: 196, distance: 41.0
drag, startPoint x: 269, startPoint y: 197, endPoint x: 394, endPoint y: 196, distance: 125.5
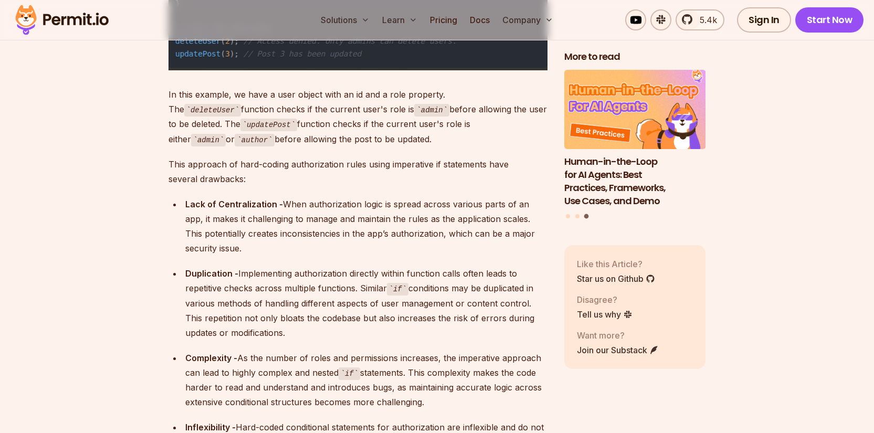
drag, startPoint x: 400, startPoint y: 196, endPoint x: 531, endPoint y: 201, distance: 131.9
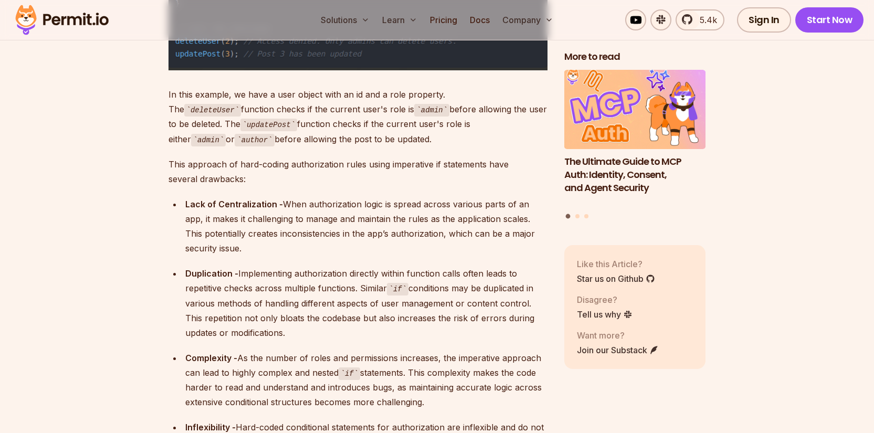
drag, startPoint x: 174, startPoint y: 211, endPoint x: 293, endPoint y: 217, distance: 119.3
drag, startPoint x: 312, startPoint y: 208, endPoint x: 484, endPoint y: 205, distance: 172.2
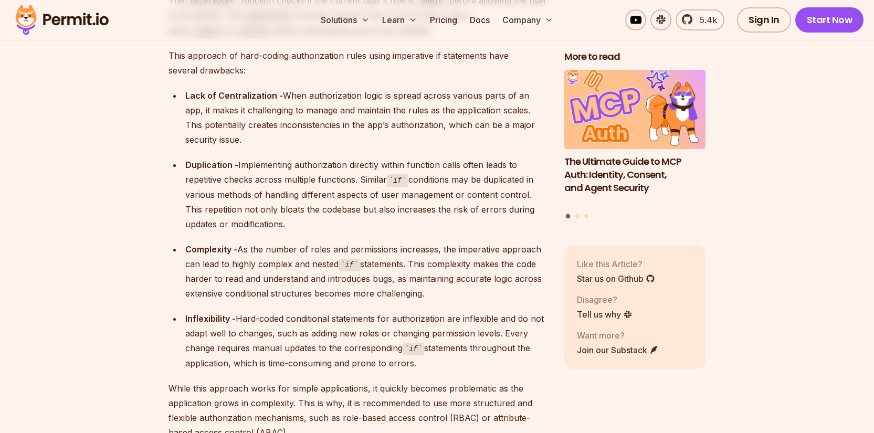
scroll to position [6082, 0]
drag, startPoint x: 201, startPoint y: 59, endPoint x: 410, endPoint y: 64, distance: 208.5
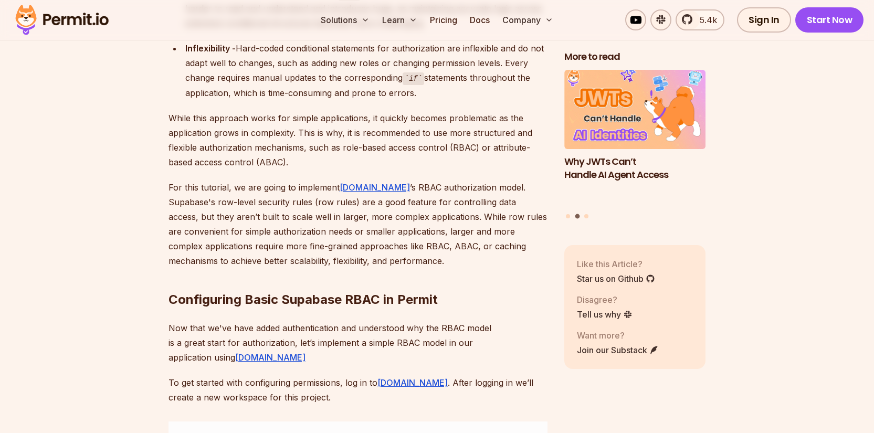
scroll to position [6353, 0]
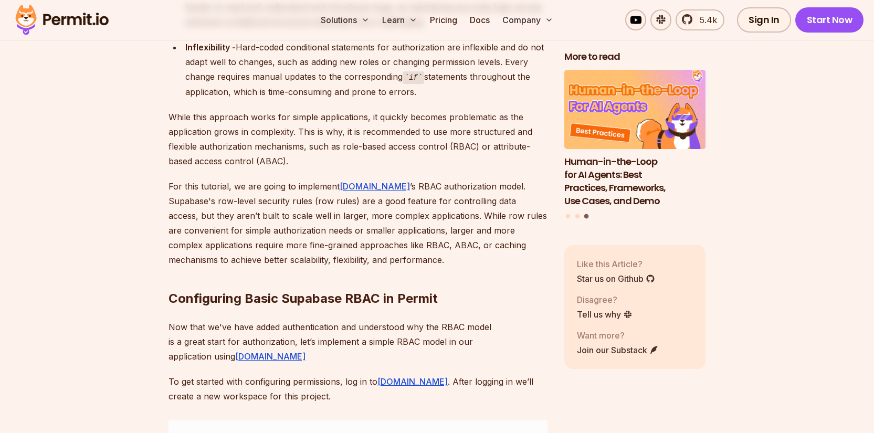
drag, startPoint x: 237, startPoint y: 257, endPoint x: 293, endPoint y: 313, distance: 78.7
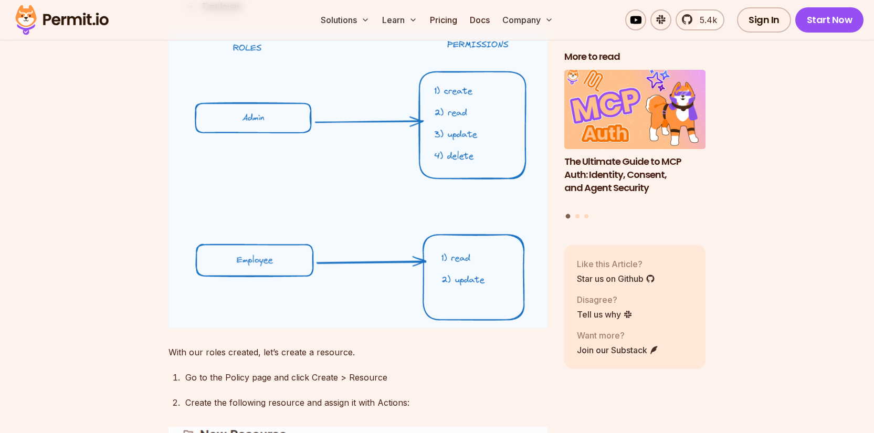
scroll to position [7124, 0]
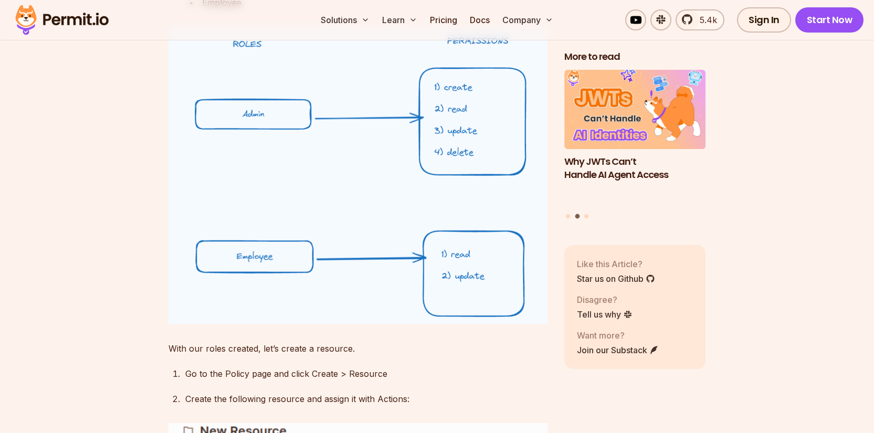
drag, startPoint x: 167, startPoint y: 94, endPoint x: 455, endPoint y: 107, distance: 287.5
click at [455, 107] on section "Table of Contents Introduction Role-based access Control (RBAC) is an access co…" at bounding box center [437, 300] width 874 height 13607
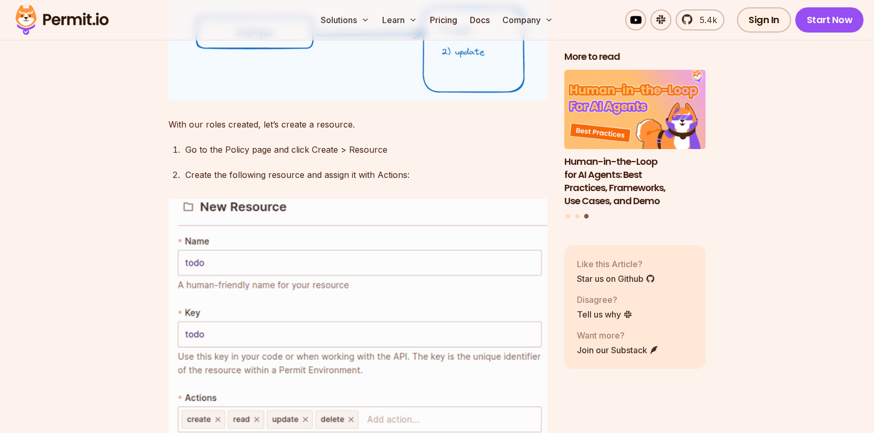
scroll to position [7359, 0]
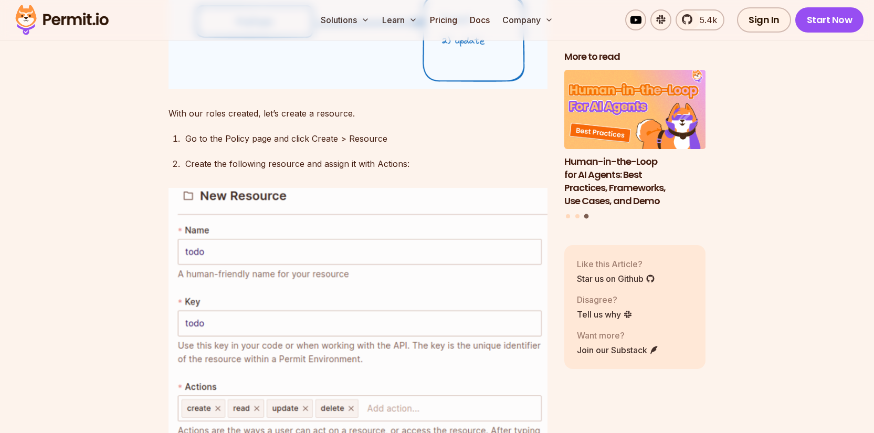
drag, startPoint x: 163, startPoint y: 185, endPoint x: 274, endPoint y: 216, distance: 114.5
click at [291, 206] on section "Table of Contents Introduction Role-based access Control (RBAC) is an access co…" at bounding box center [437, 64] width 874 height 13607
drag, startPoint x: 192, startPoint y: 225, endPoint x: 408, endPoint y: 228, distance: 216.9
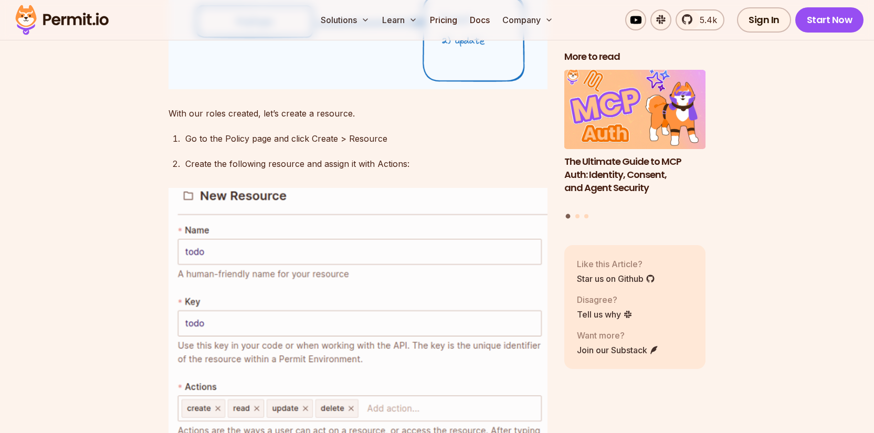
drag, startPoint x: 176, startPoint y: 248, endPoint x: 352, endPoint y: 243, distance: 176.0
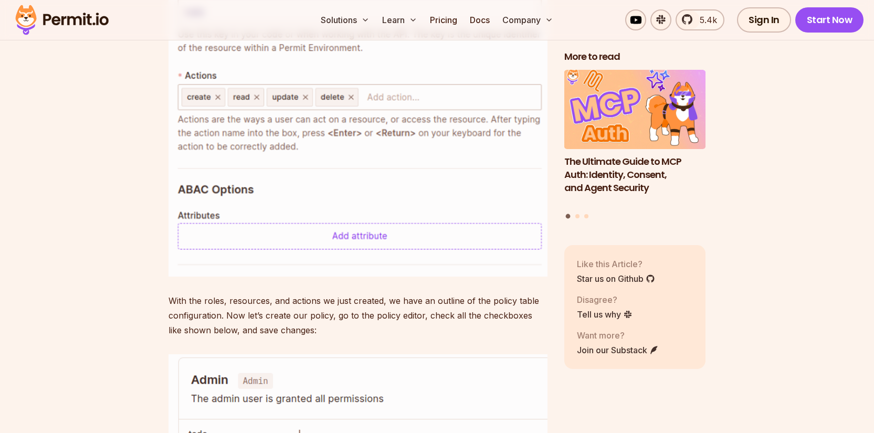
scroll to position [7697, 0]
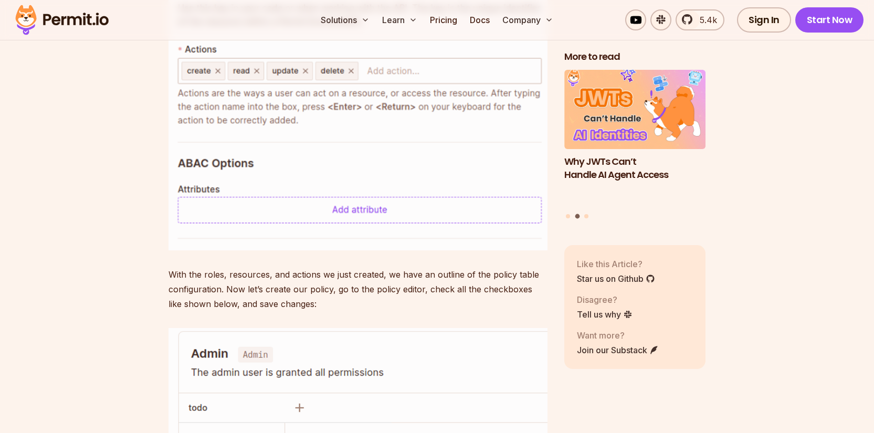
drag, startPoint x: 163, startPoint y: 298, endPoint x: 350, endPoint y: 208, distance: 207.6
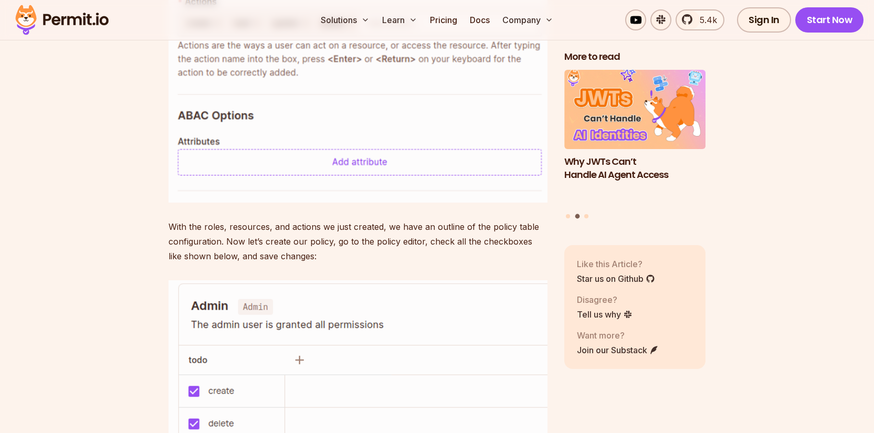
scroll to position [7746, 0]
drag, startPoint x: 225, startPoint y: 272, endPoint x: 432, endPoint y: 285, distance: 207.2
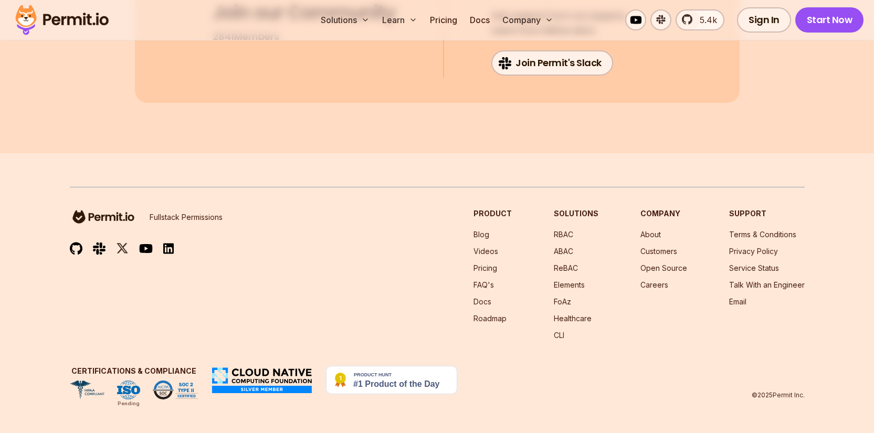
scroll to position [16053, 0]
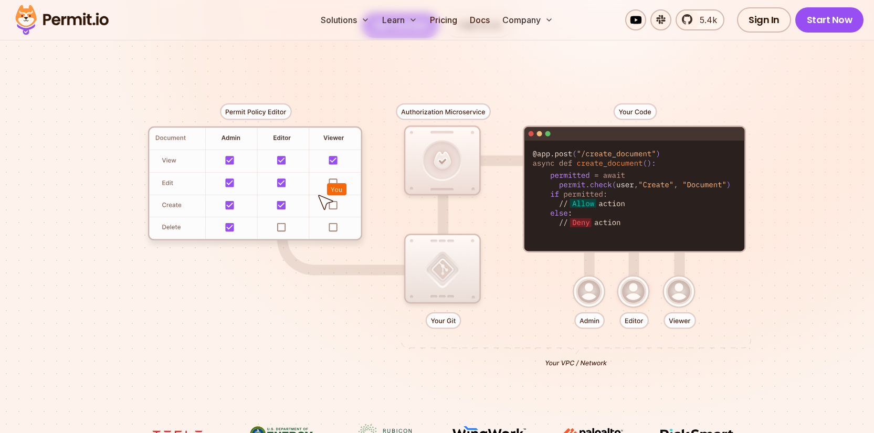
scroll to position [321, 0]
